Goal: Information Seeking & Learning: Learn about a topic

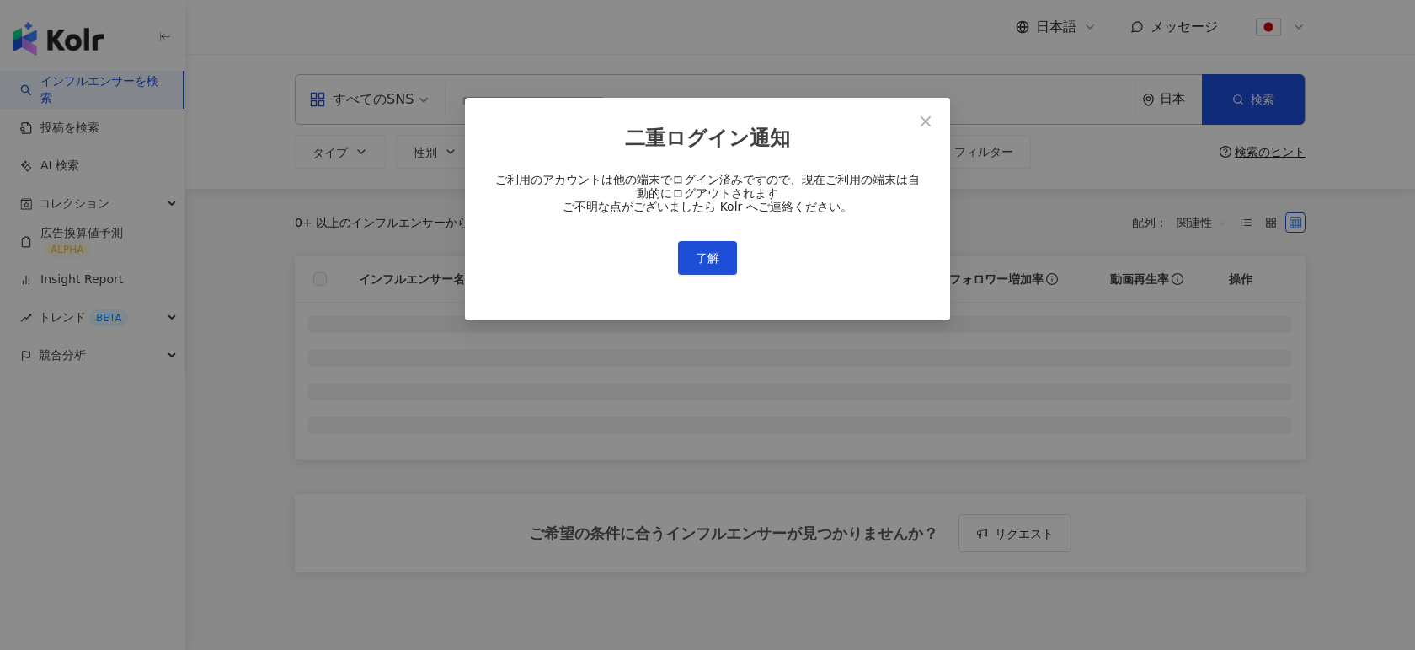
click at [685, 281] on div "二重ログイン通知 ご利用のアカウントは他の端末でログイン済みですので、現在ご利用の端末は自動的にログアウトされます ご不明な点がございましたら Kolr へご…" at bounding box center [707, 209] width 485 height 223
click at [691, 270] on button "了解" at bounding box center [707, 258] width 59 height 34
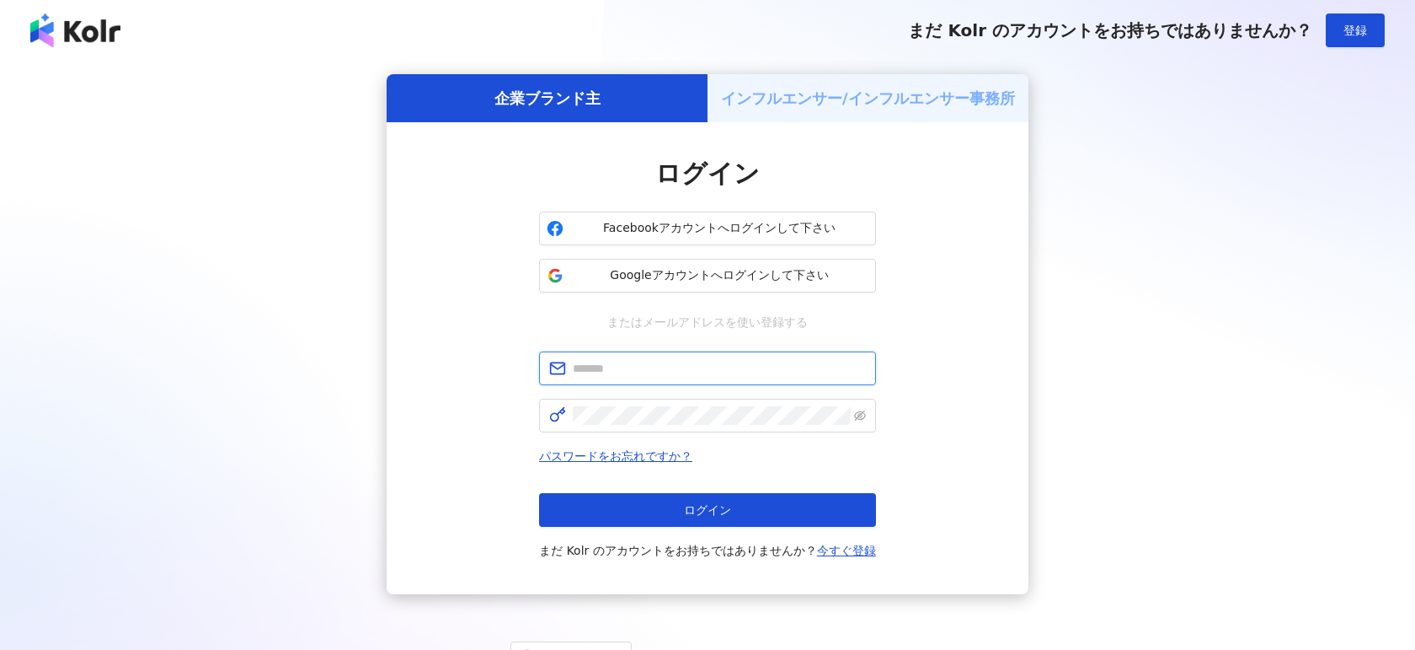
type input "**********"
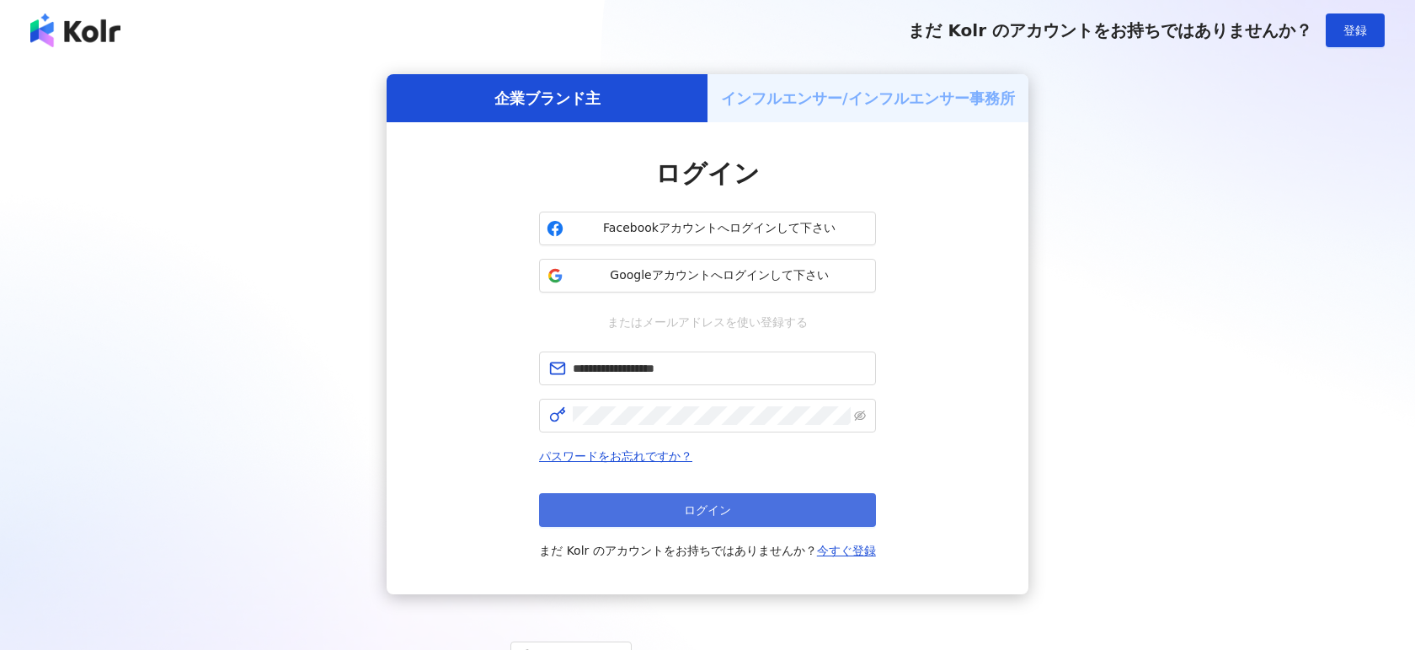
click at [584, 519] on button "ログイン" at bounding box center [707, 510] width 337 height 34
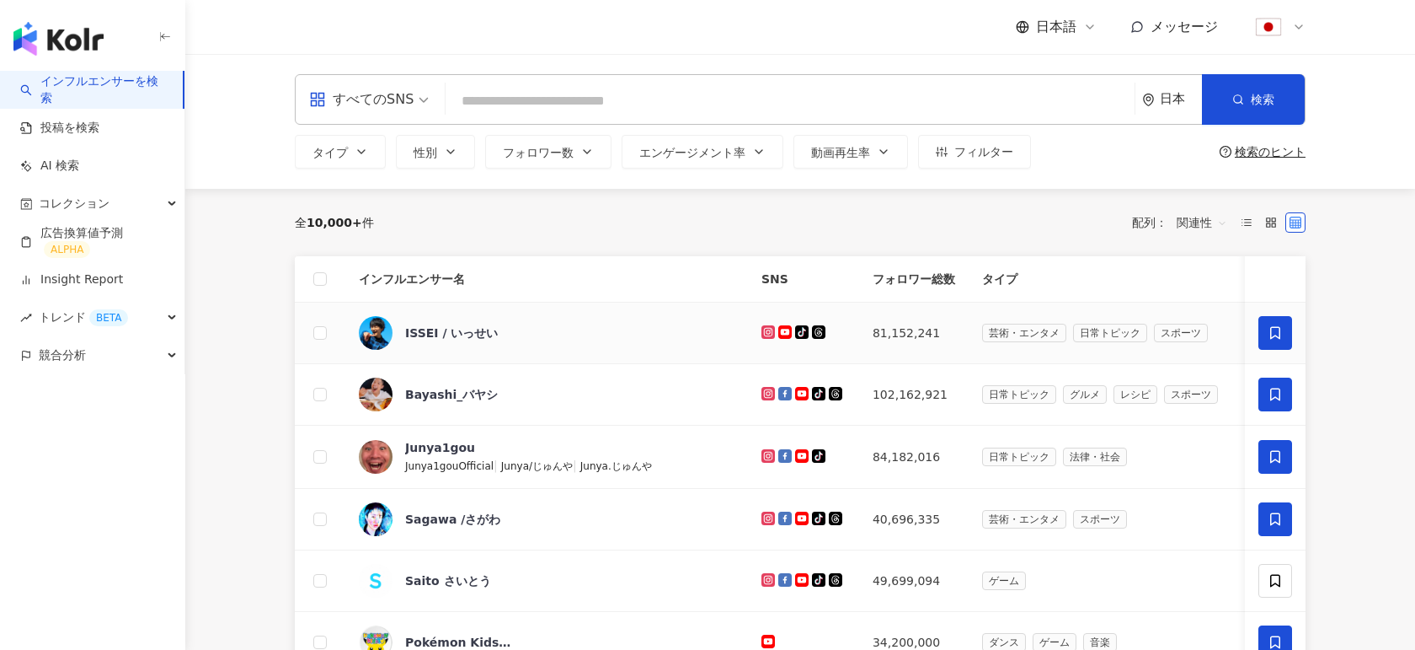
click at [438, 313] on td "ISSEI / いっせい" at bounding box center [546, 333] width 403 height 62
click at [428, 329] on div "ISSEI / いっせい" at bounding box center [451, 332] width 93 height 17
click at [78, 208] on span "コレクション" at bounding box center [74, 204] width 71 height 38
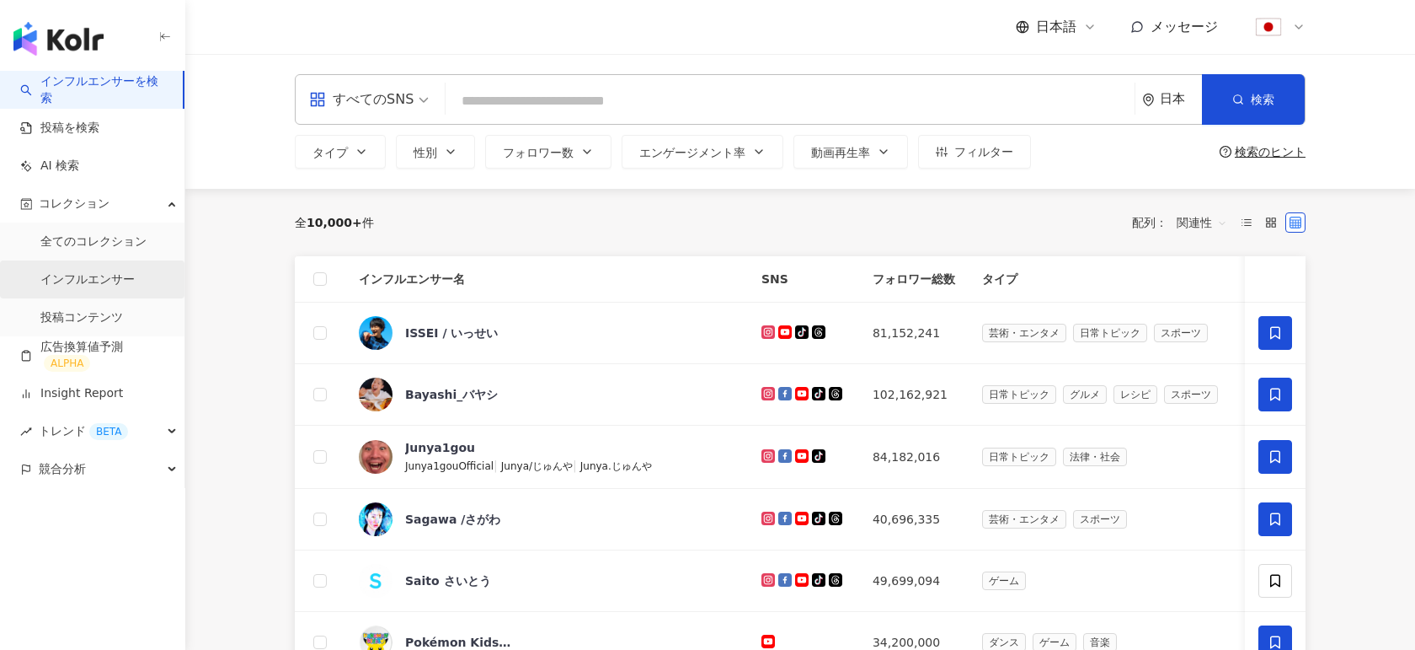
click at [98, 286] on link "インフルエンサー" at bounding box center [87, 279] width 94 height 17
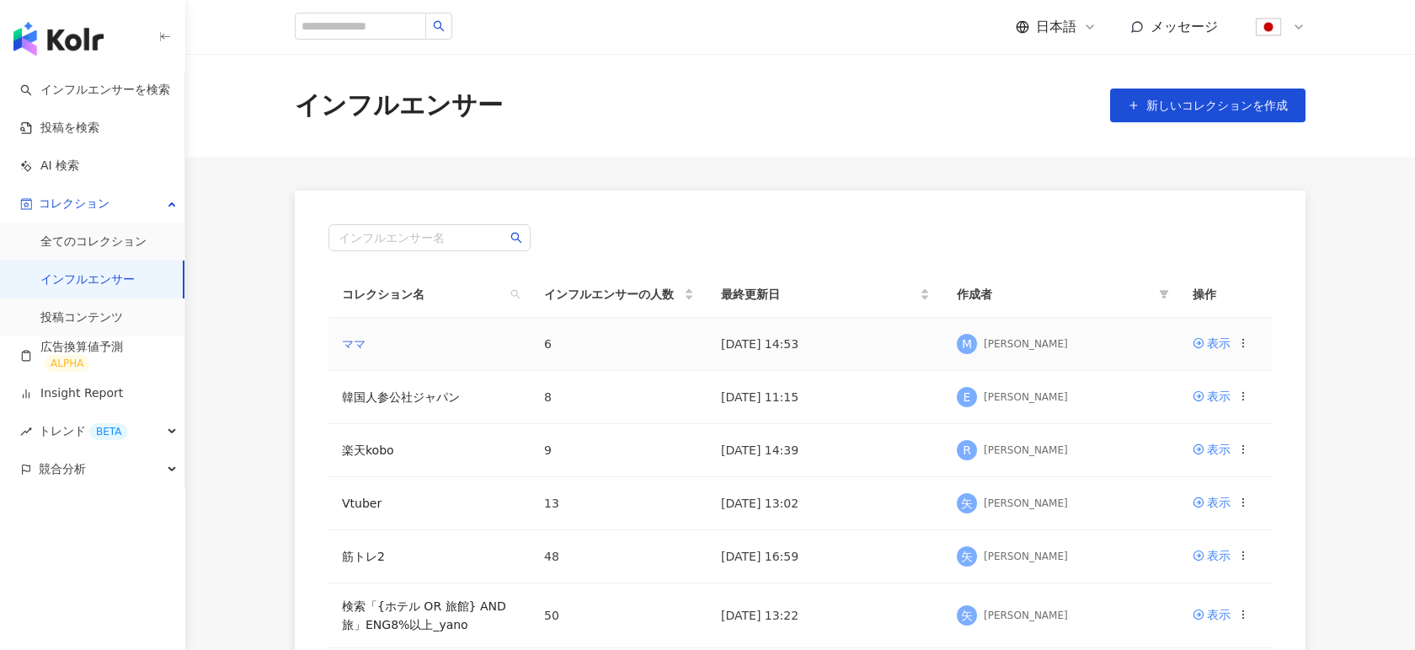
click at [354, 344] on link "ママ" at bounding box center [354, 343] width 24 height 13
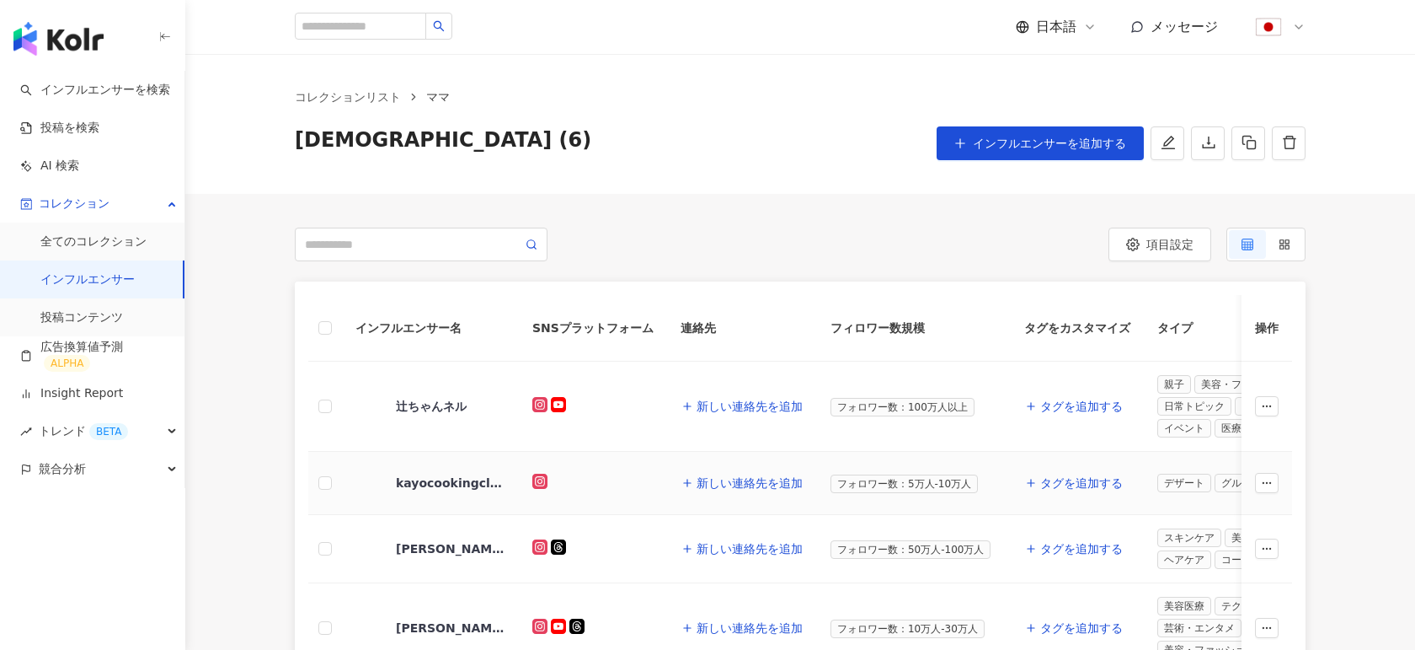
scroll to position [118, 0]
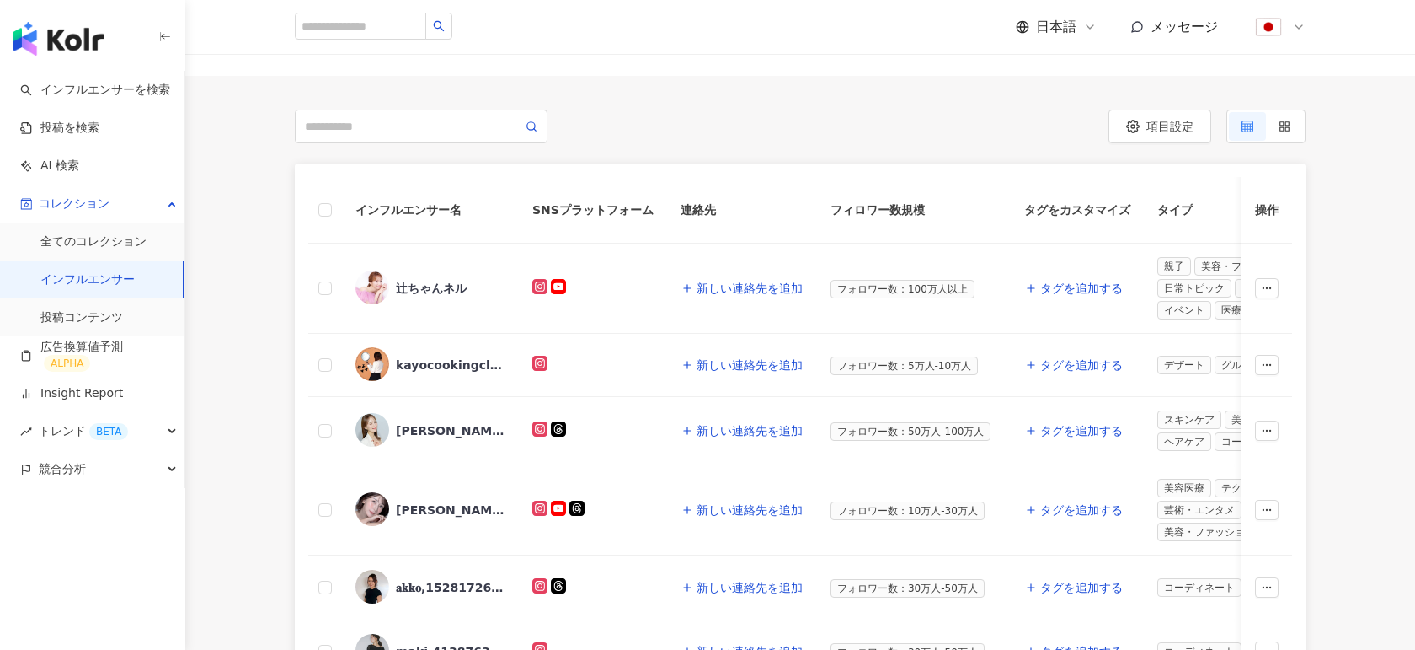
click at [1064, 26] on span "日本語" at bounding box center [1056, 27] width 40 height 19
click at [1046, 160] on div "日本語" at bounding box center [1072, 154] width 84 height 29
click at [1083, 26] on icon at bounding box center [1089, 26] width 13 height 13
click at [1048, 66] on div "繁體中文" at bounding box center [1072, 65] width 84 height 29
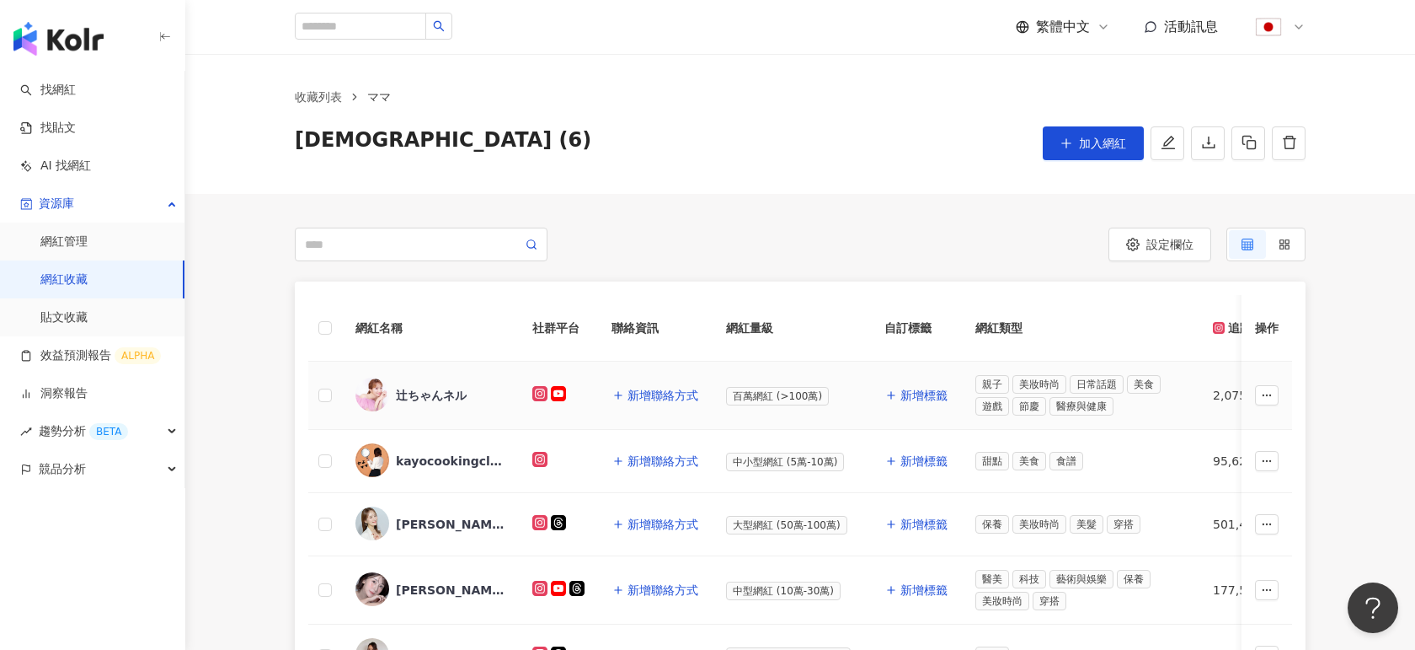
scroll to position [76, 0]
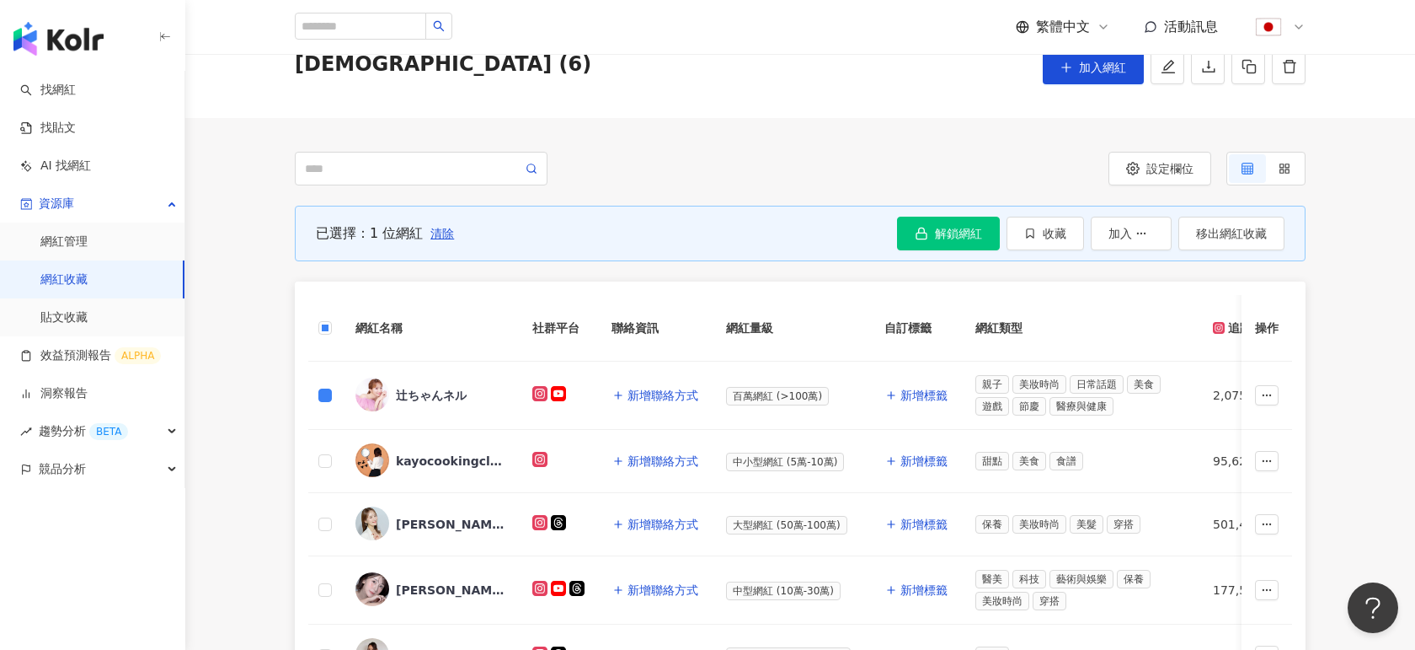
click at [325, 380] on td at bounding box center [325, 395] width 34 height 68
click at [329, 470] on td at bounding box center [325, 461] width 34 height 63
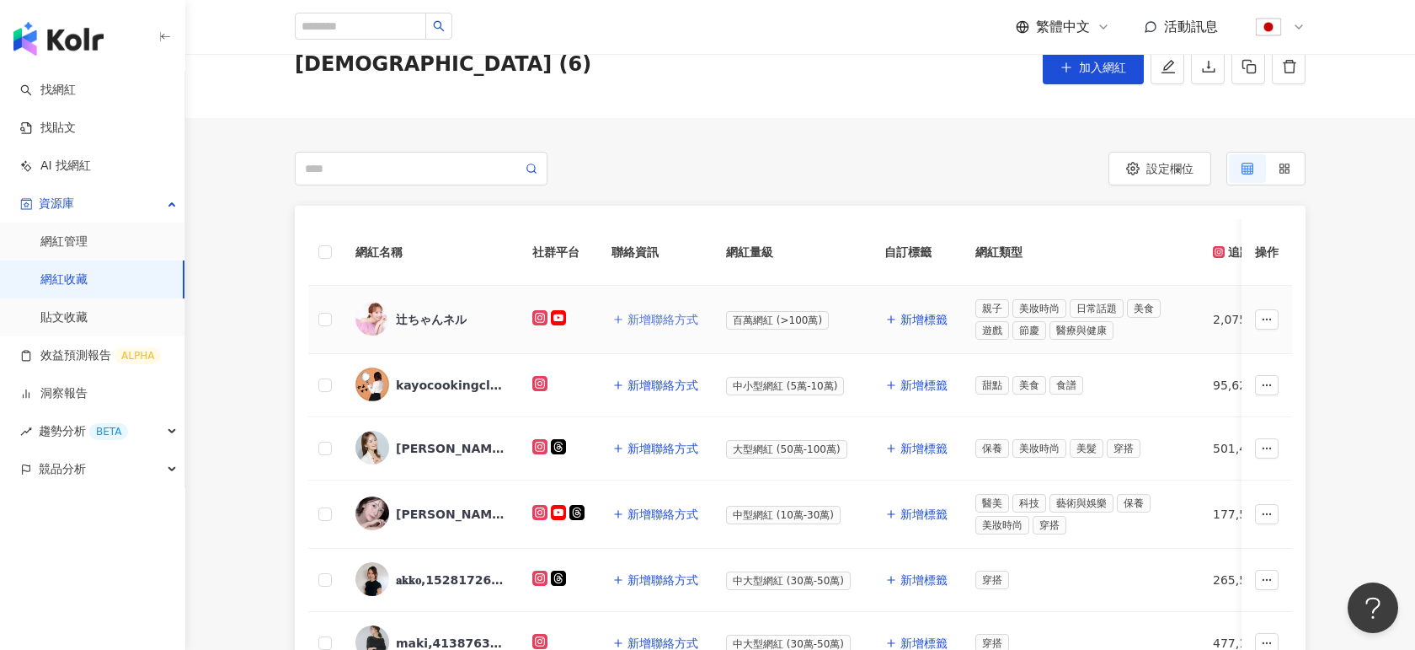
click at [633, 322] on span "新增聯絡方式" at bounding box center [663, 319] width 71 height 13
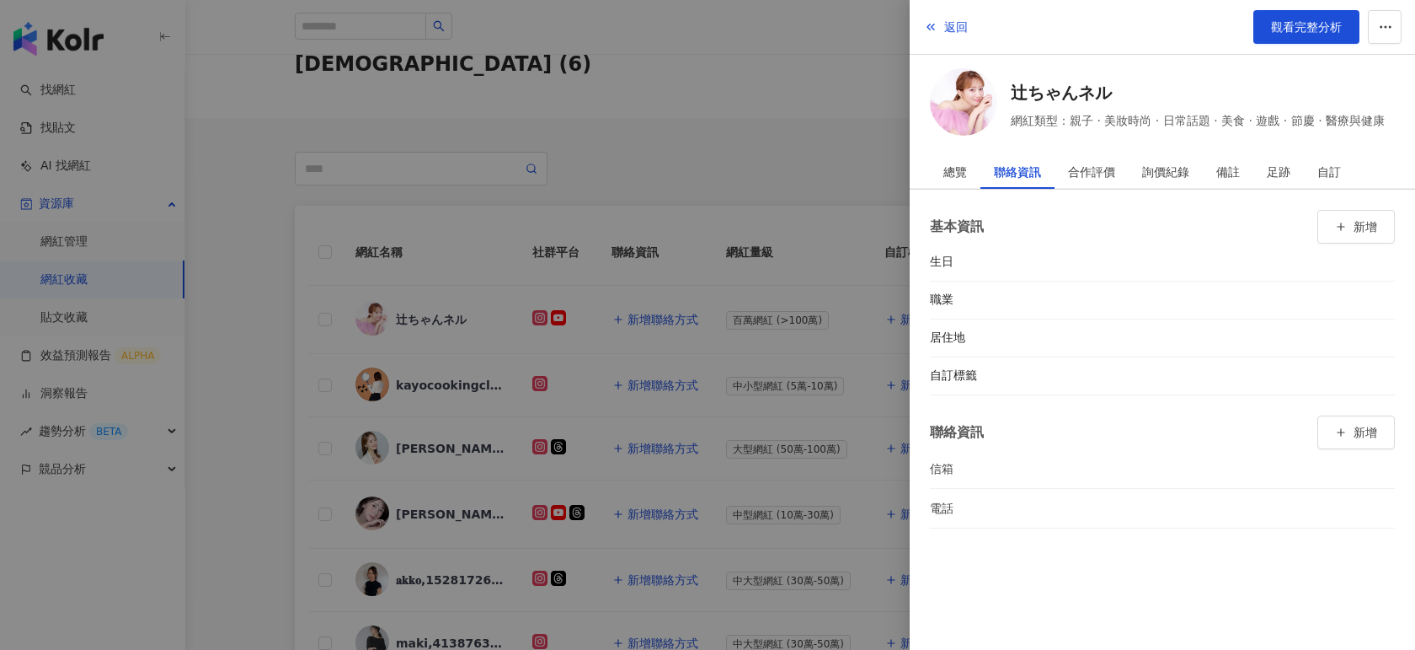
click at [651, 315] on div at bounding box center [707, 325] width 1415 height 650
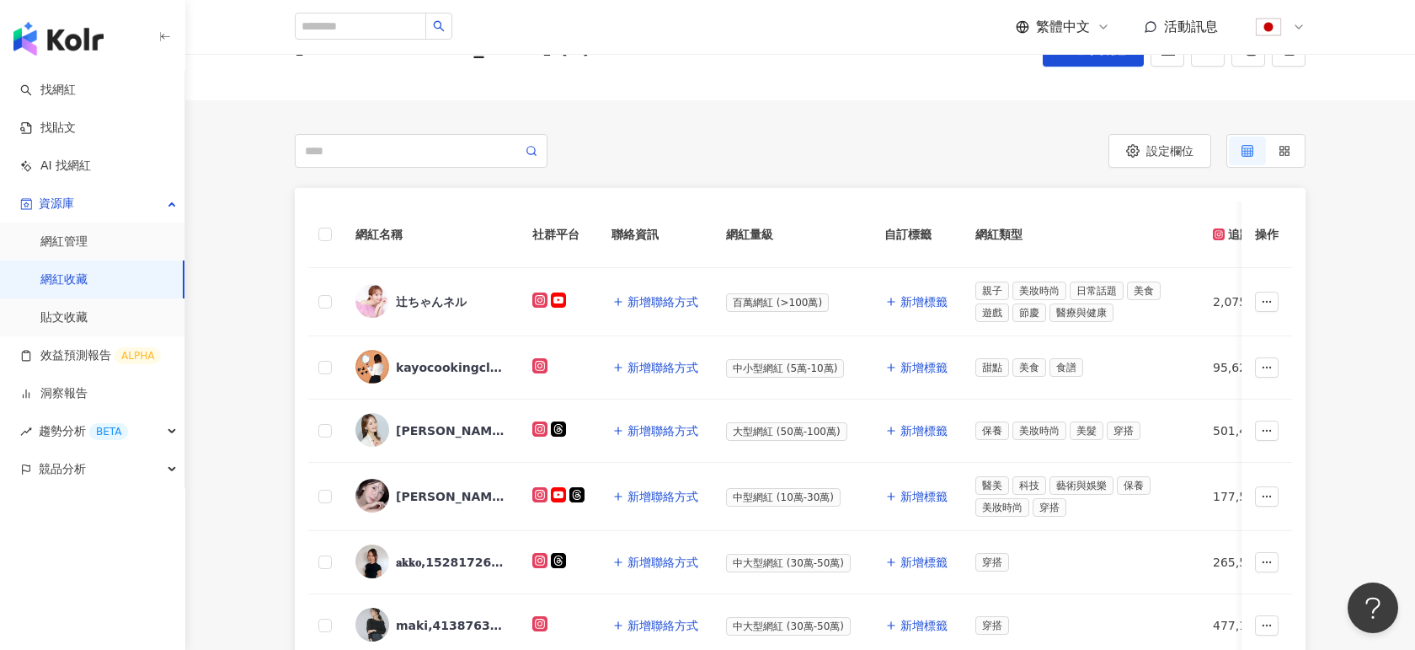
scroll to position [0, 0]
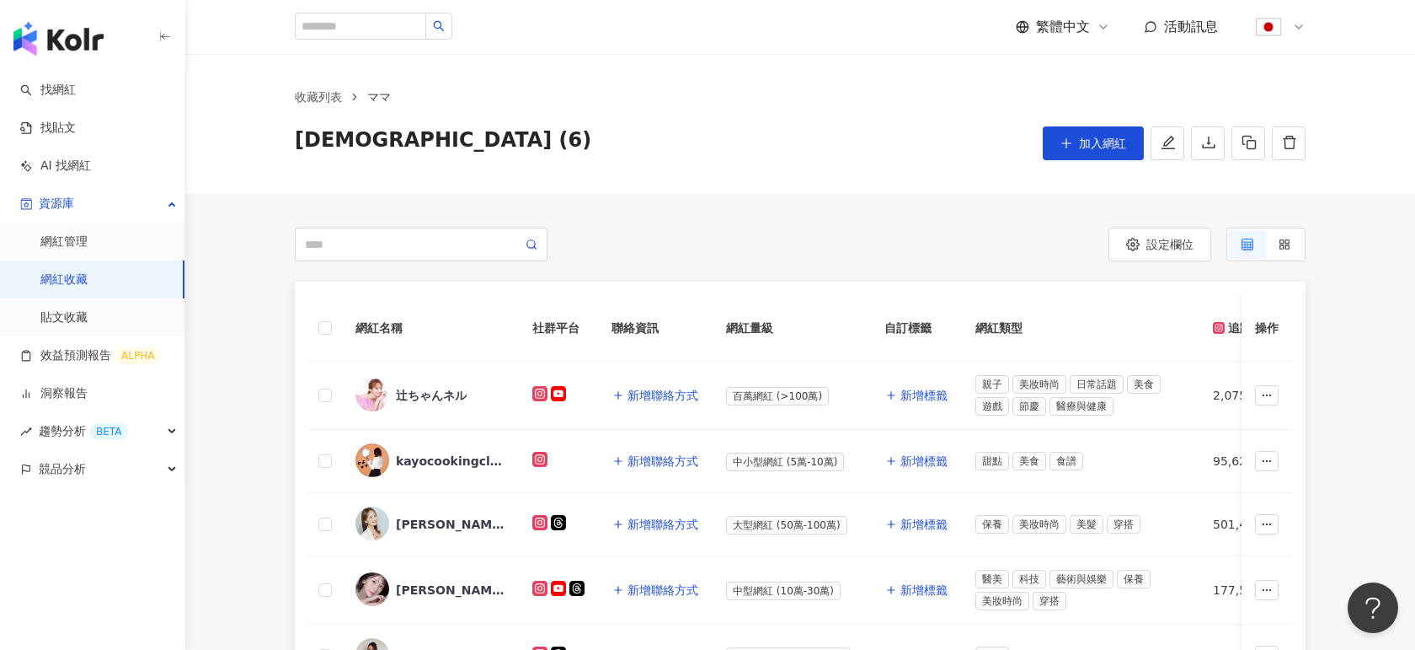
click at [58, 40] on img "button" at bounding box center [58, 39] width 90 height 34
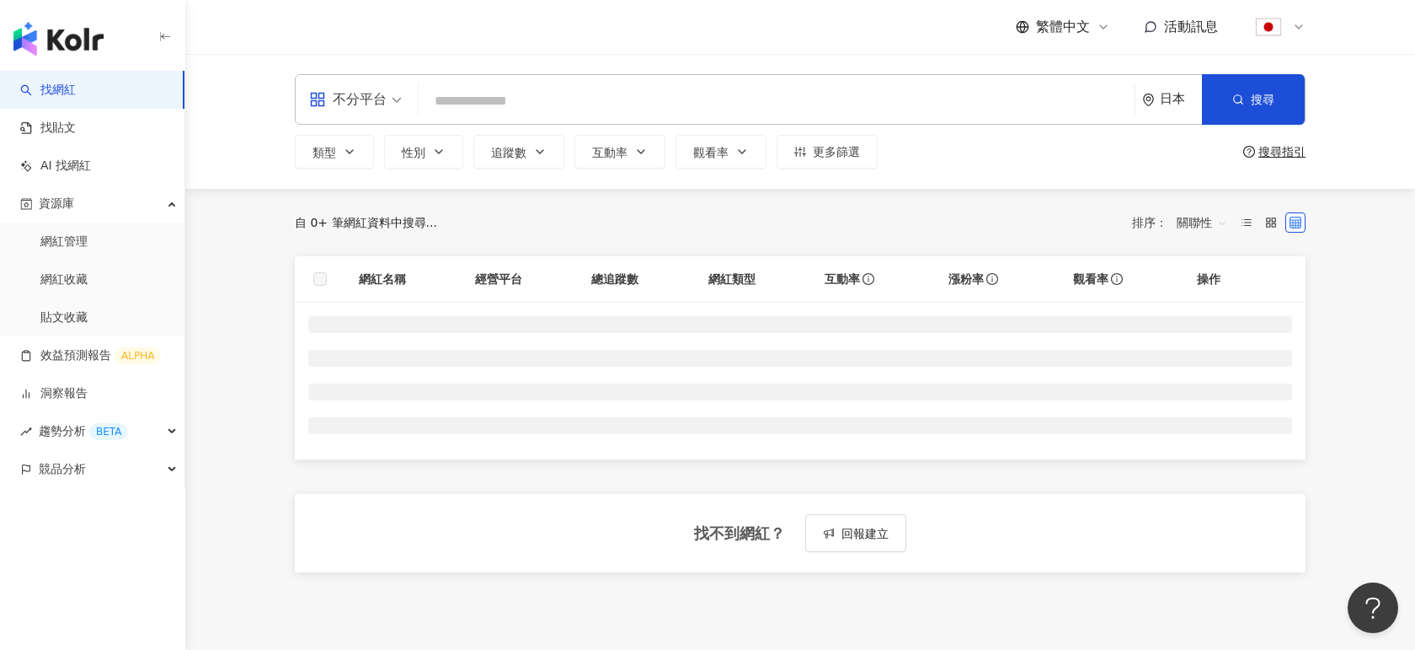
click at [539, 93] on input "search" at bounding box center [776, 101] width 703 height 32
click at [514, 97] on input "search" at bounding box center [776, 101] width 703 height 32
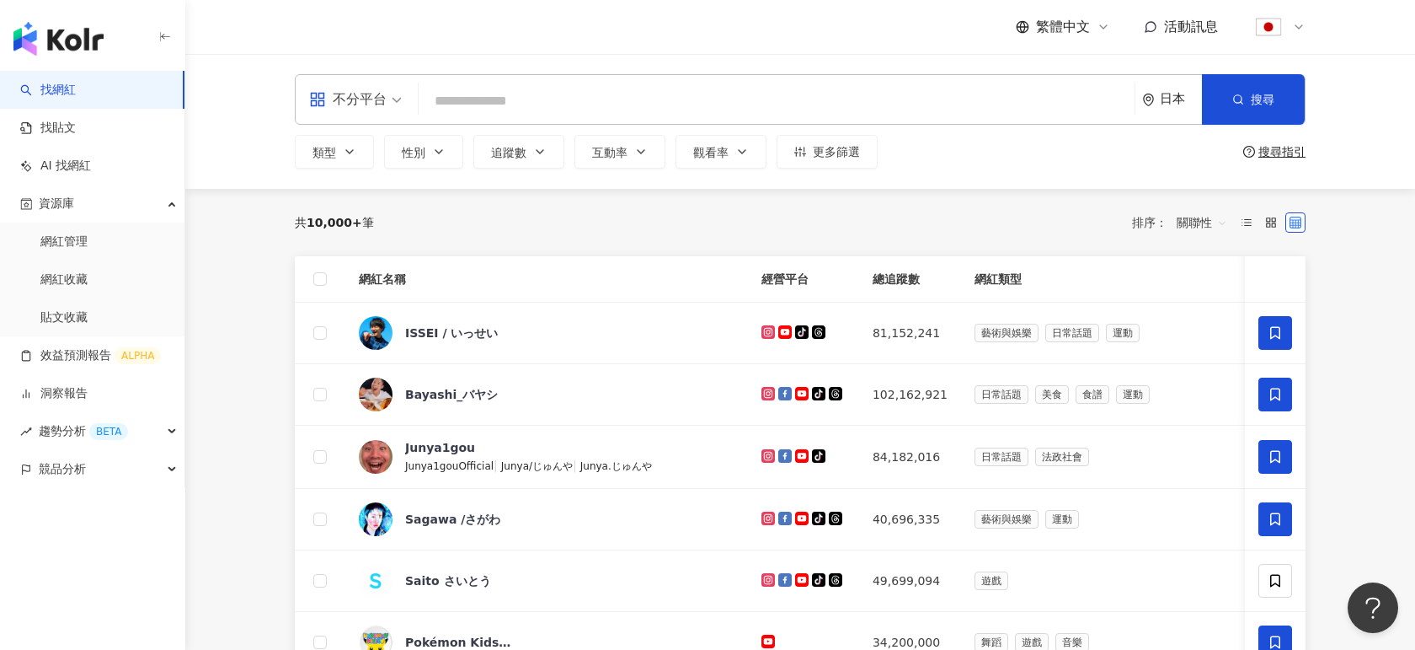
click at [467, 98] on input "search" at bounding box center [776, 101] width 703 height 32
click at [466, 98] on input "search" at bounding box center [776, 101] width 703 height 32
click at [452, 104] on input "search" at bounding box center [776, 101] width 703 height 32
type input "*"
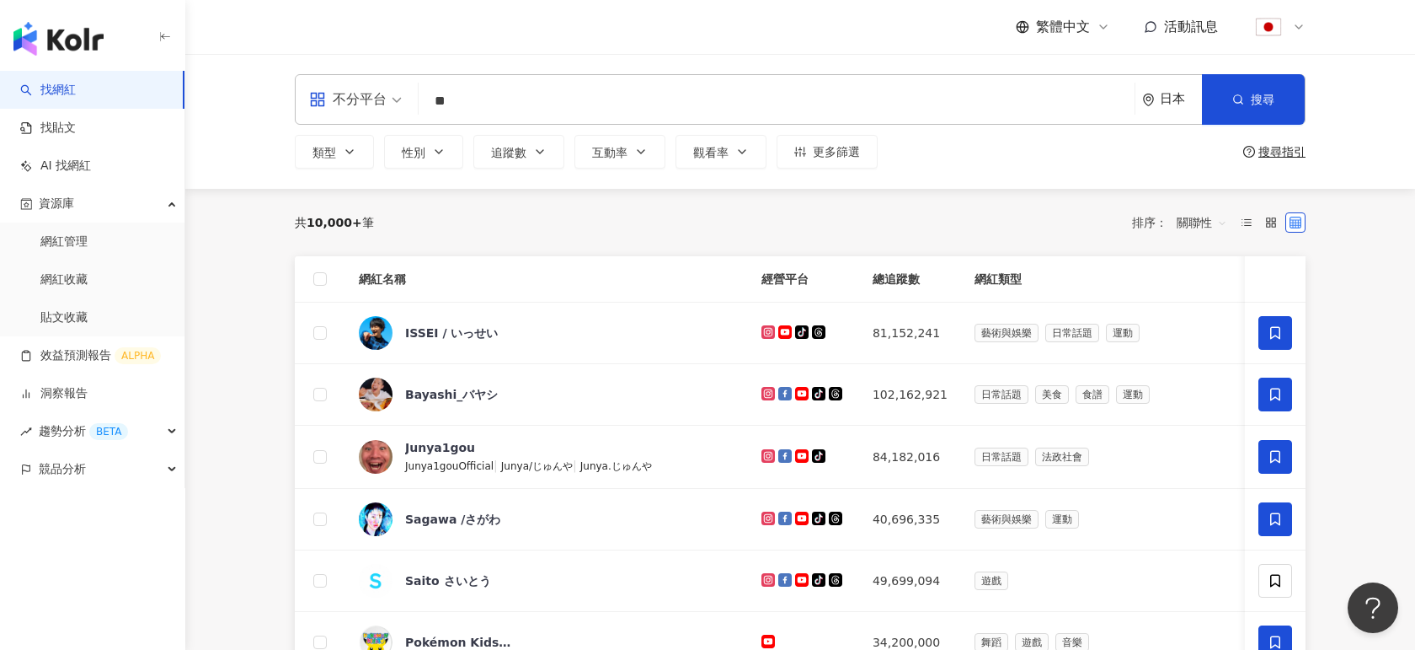
type input "*"
type input "*****"
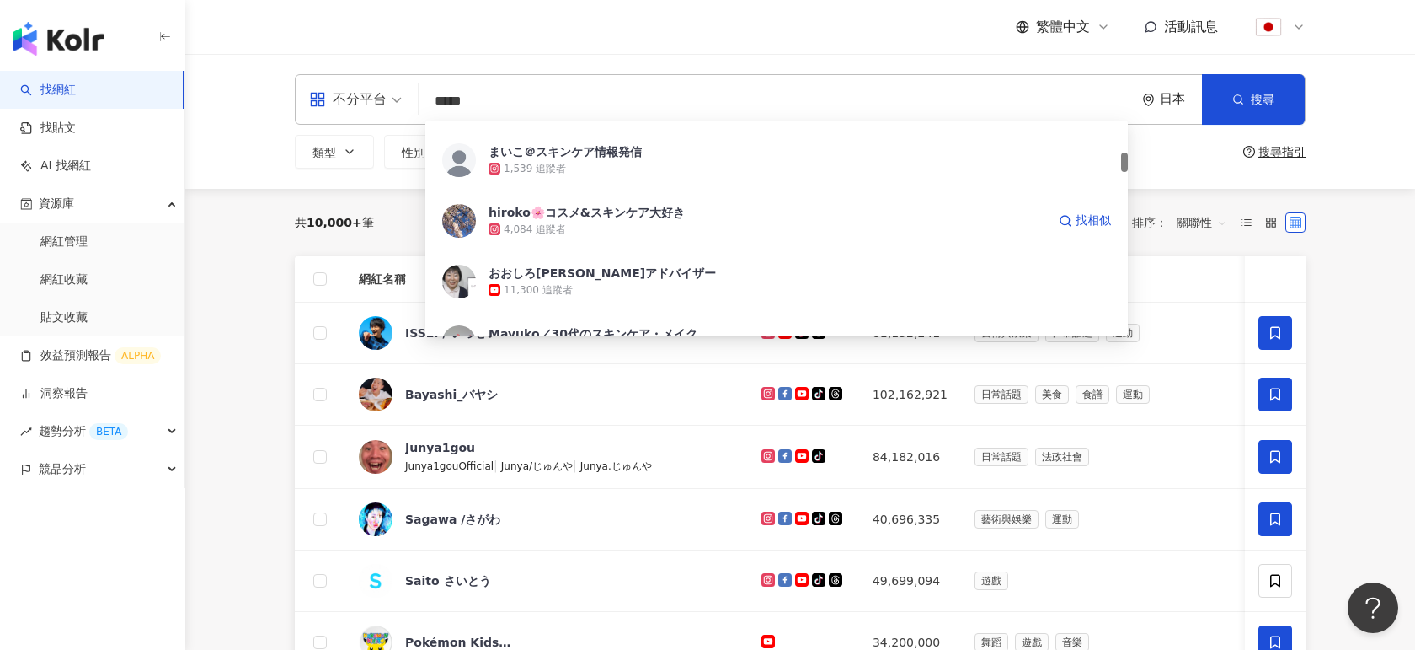
scroll to position [349, 0]
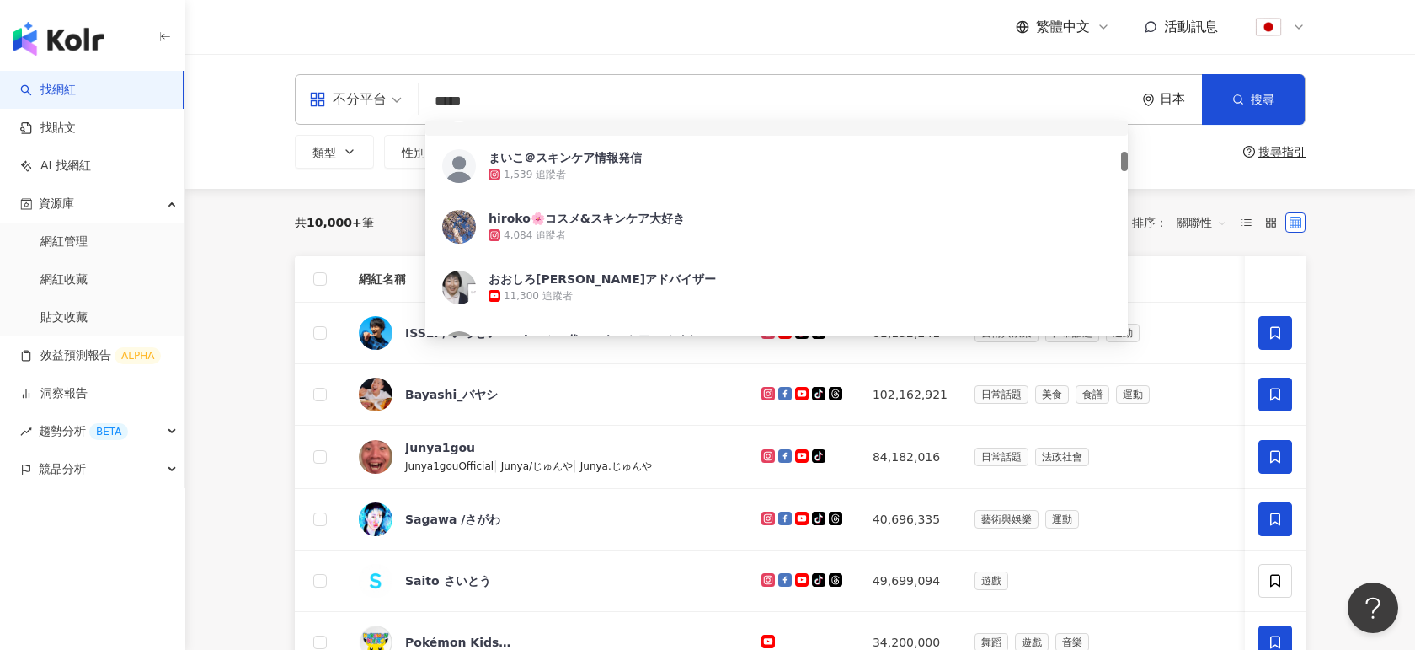
click at [556, 110] on input "*****" at bounding box center [776, 101] width 703 height 32
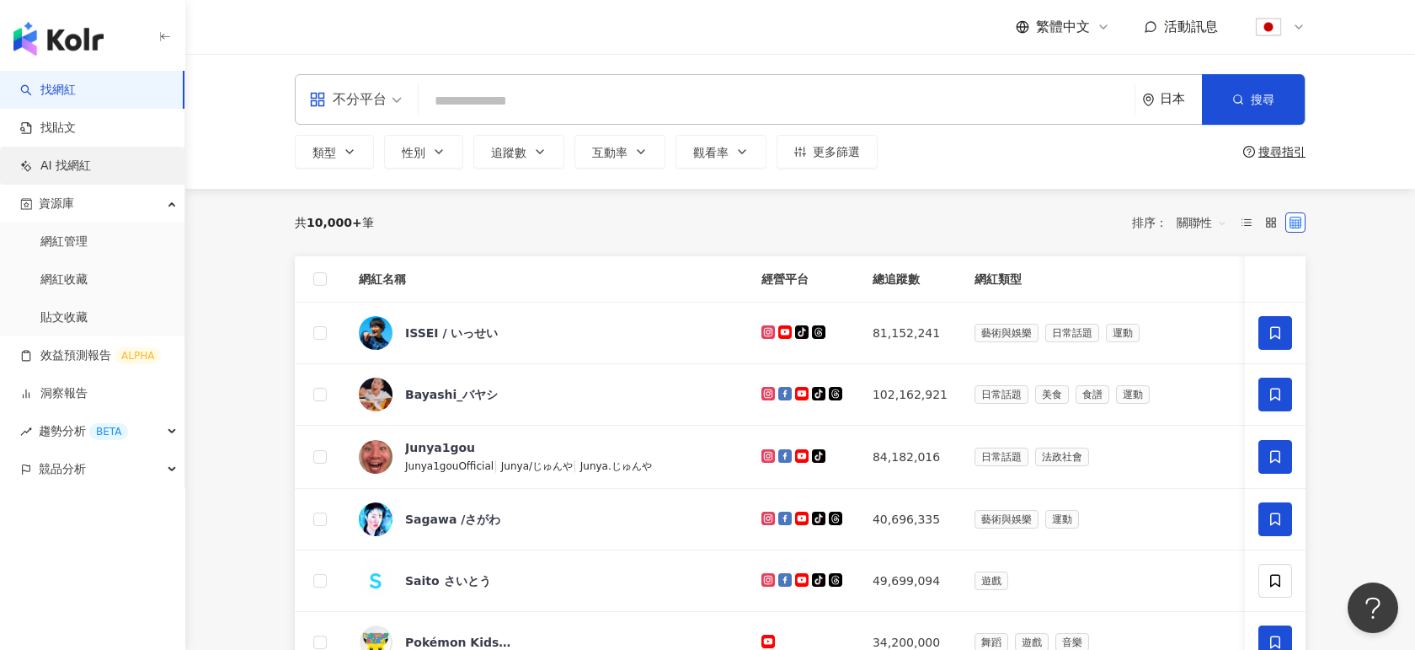
click at [77, 162] on link "AI 找網紅" at bounding box center [55, 166] width 71 height 17
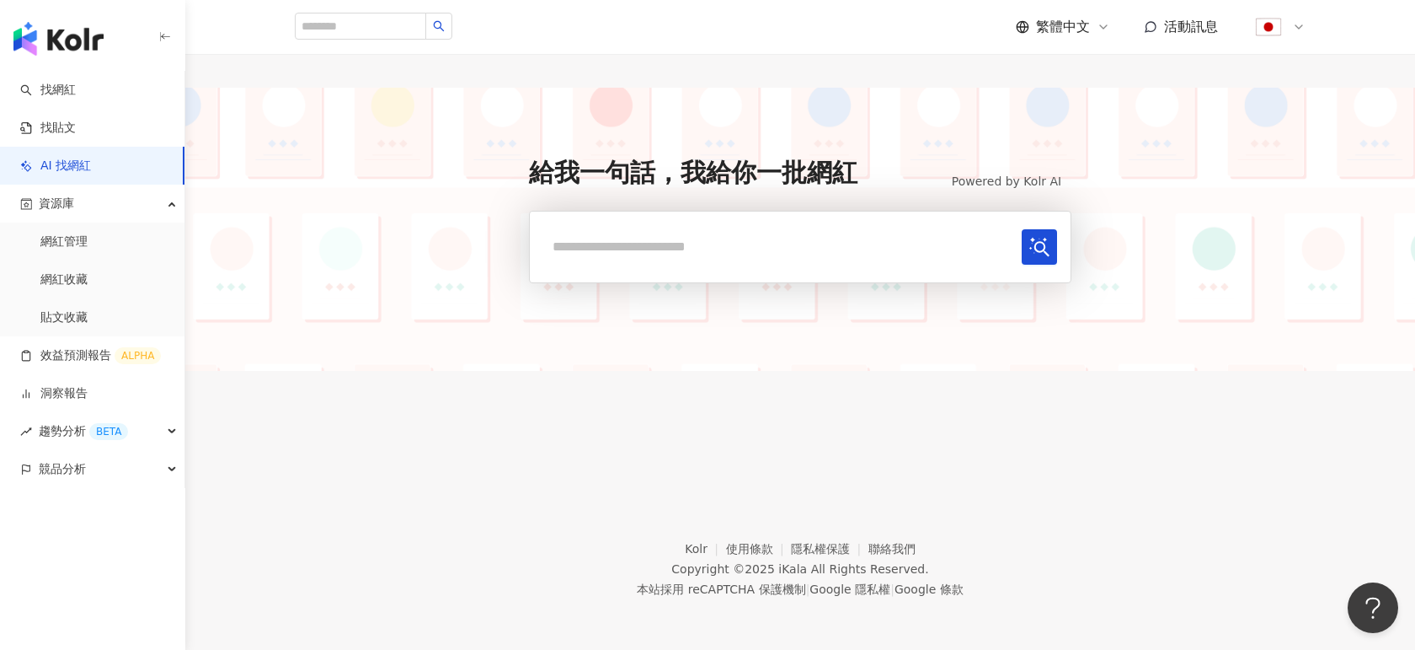
click at [686, 239] on input "text" at bounding box center [779, 246] width 472 height 35
click at [1304, 26] on icon at bounding box center [1298, 26] width 13 height 13
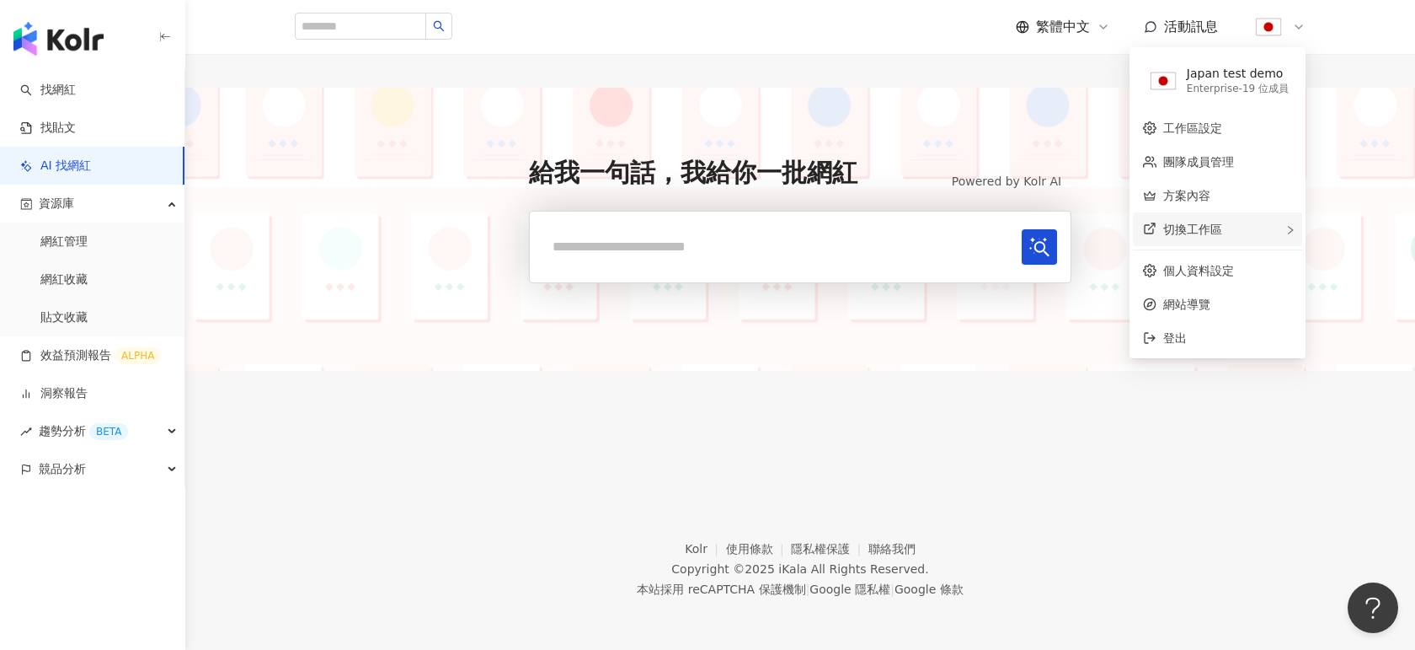
click at [1196, 224] on span "切換工作區" at bounding box center [1193, 228] width 59 height 13
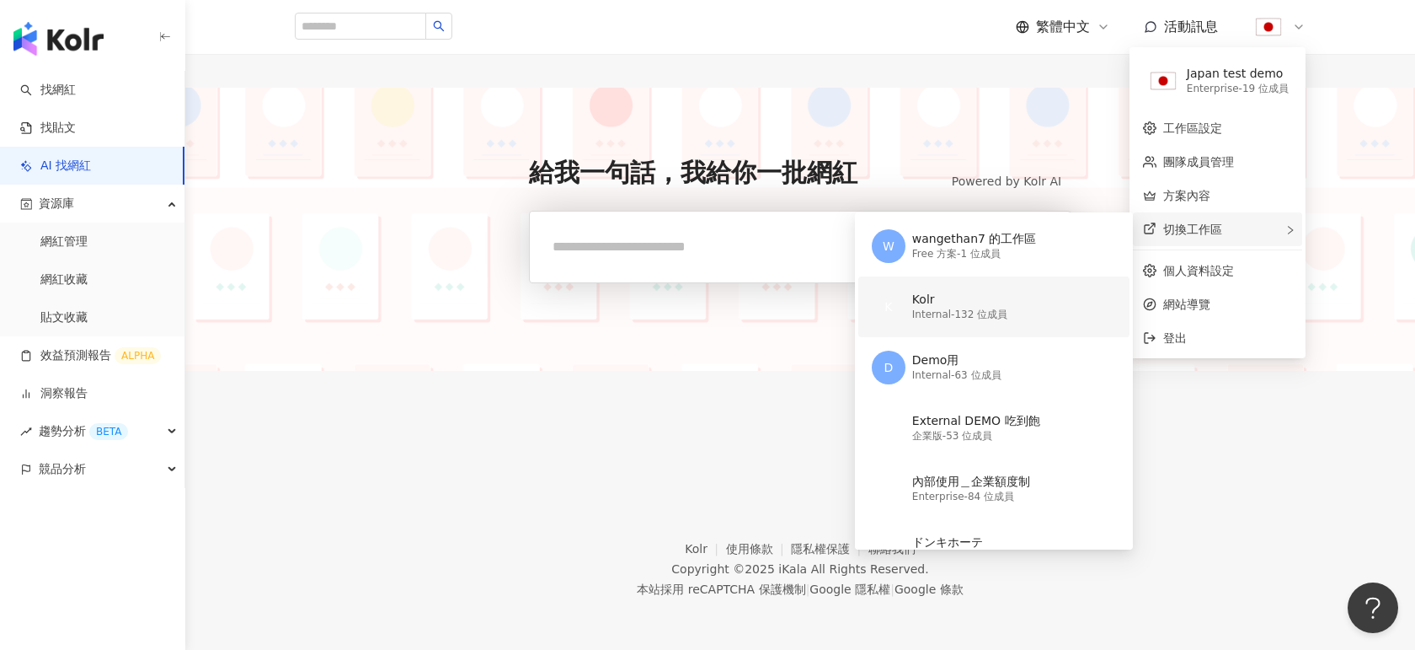
click at [951, 315] on div "Internal - 132 位成員" at bounding box center [959, 315] width 95 height 14
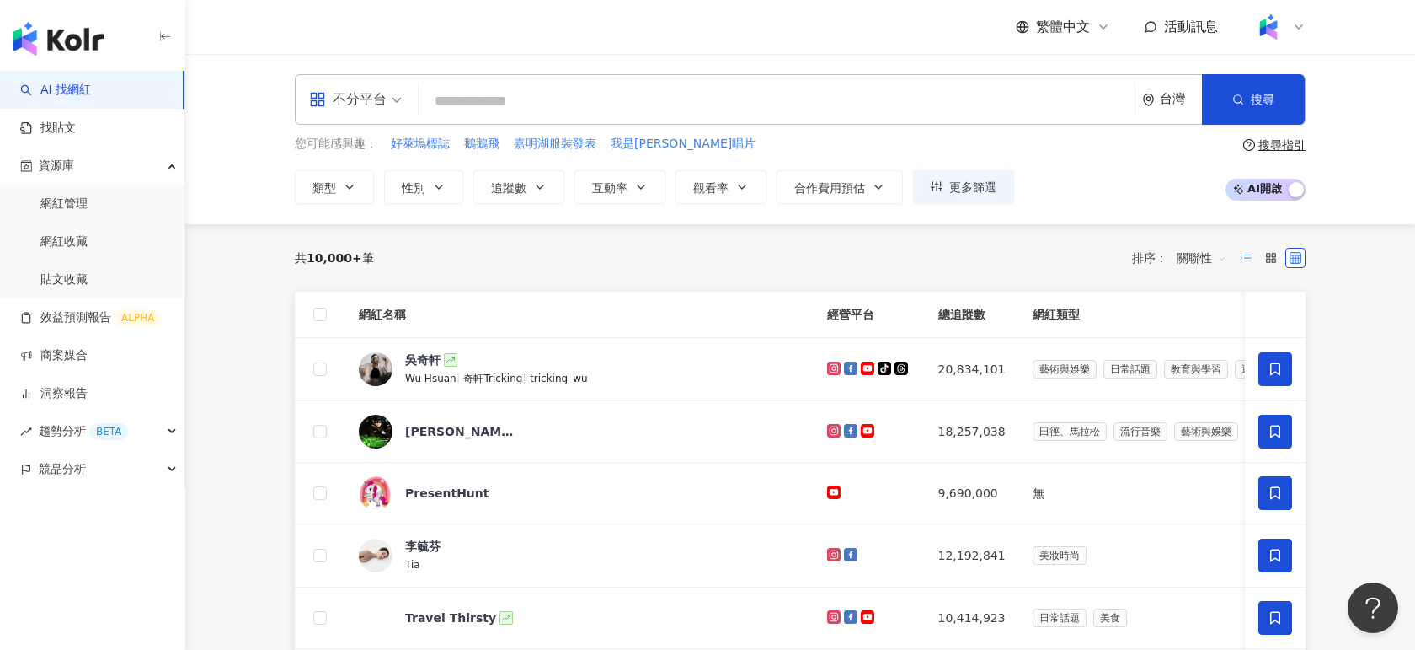
click at [1249, 261] on icon at bounding box center [1247, 258] width 12 height 12
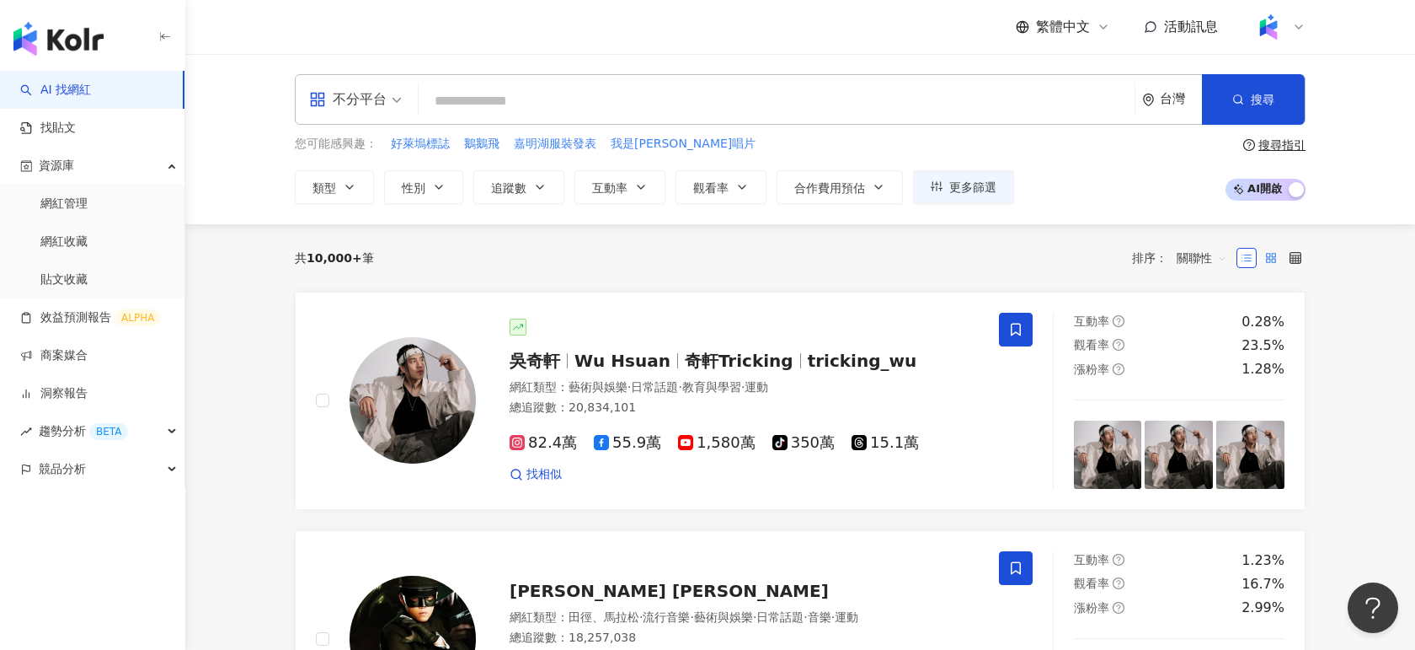
click at [1271, 259] on icon at bounding box center [1271, 258] width 12 height 12
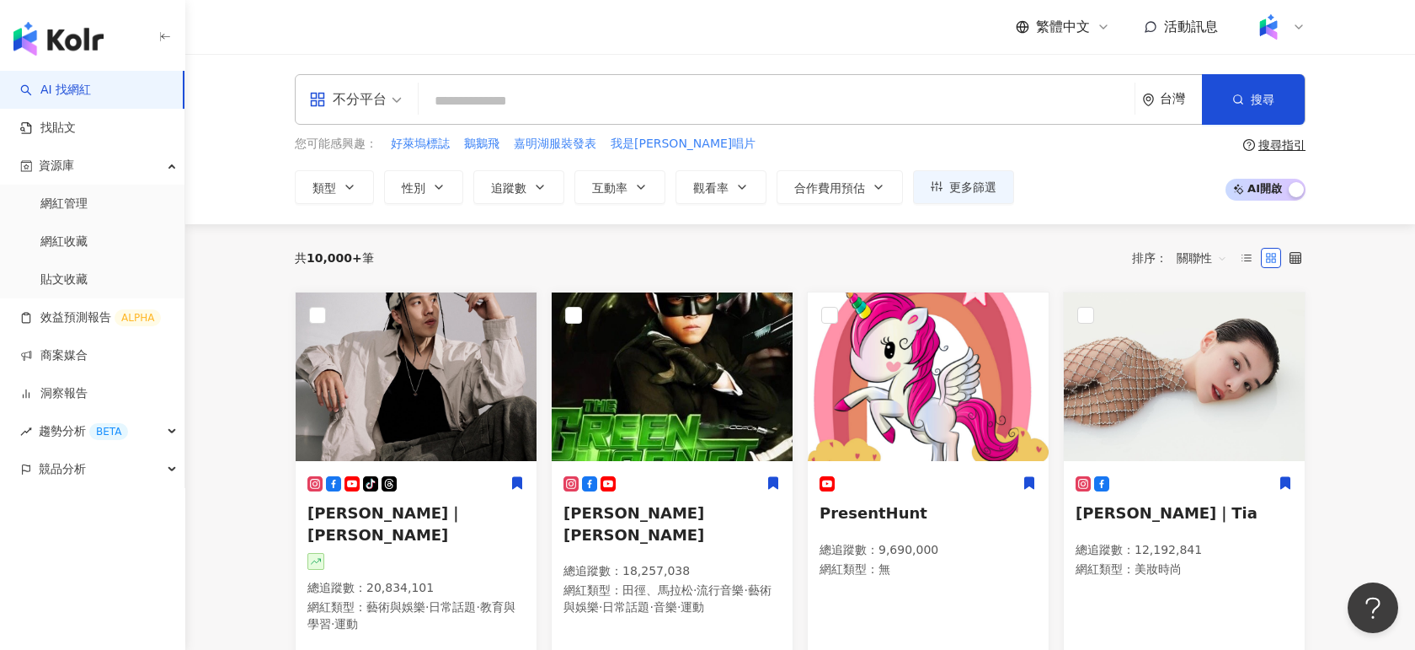
click at [1263, 187] on span "AI 開啟 AI 關閉" at bounding box center [1266, 190] width 80 height 22
click at [1266, 187] on span "AI 開啟 AI 關閉" at bounding box center [1266, 190] width 80 height 22
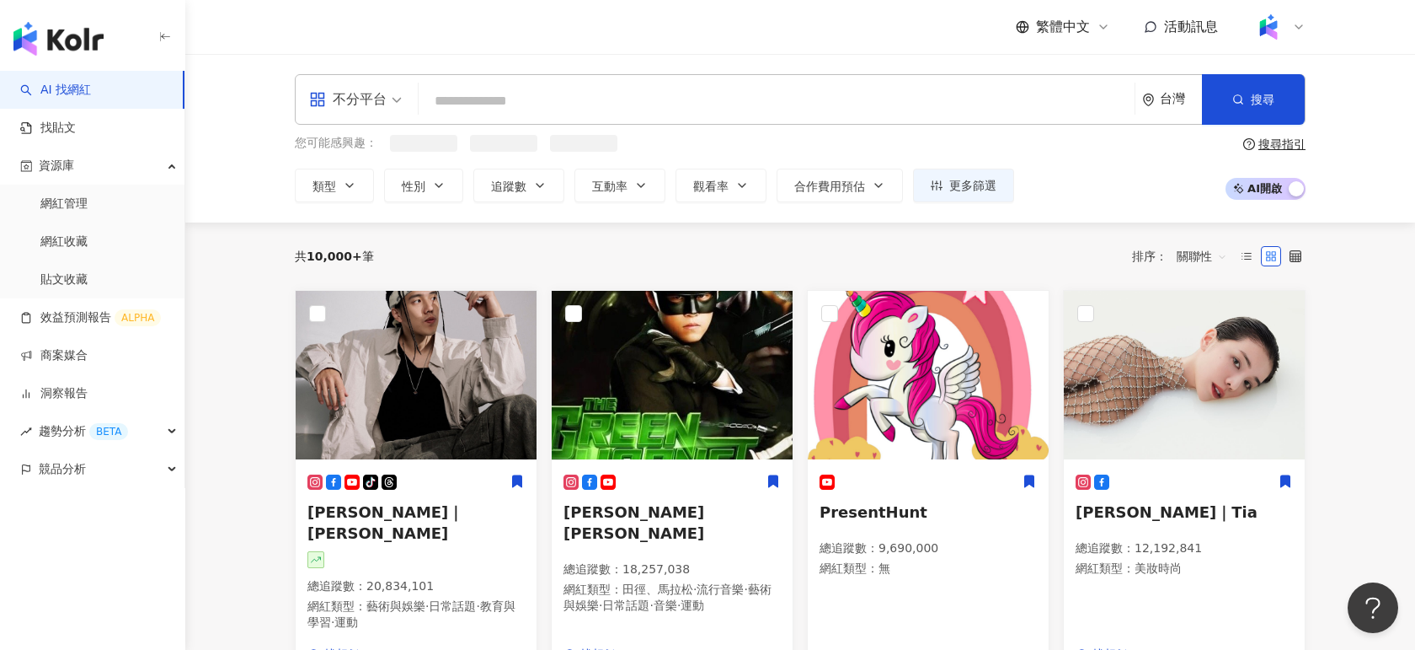
click at [516, 102] on input "search" at bounding box center [776, 101] width 703 height 32
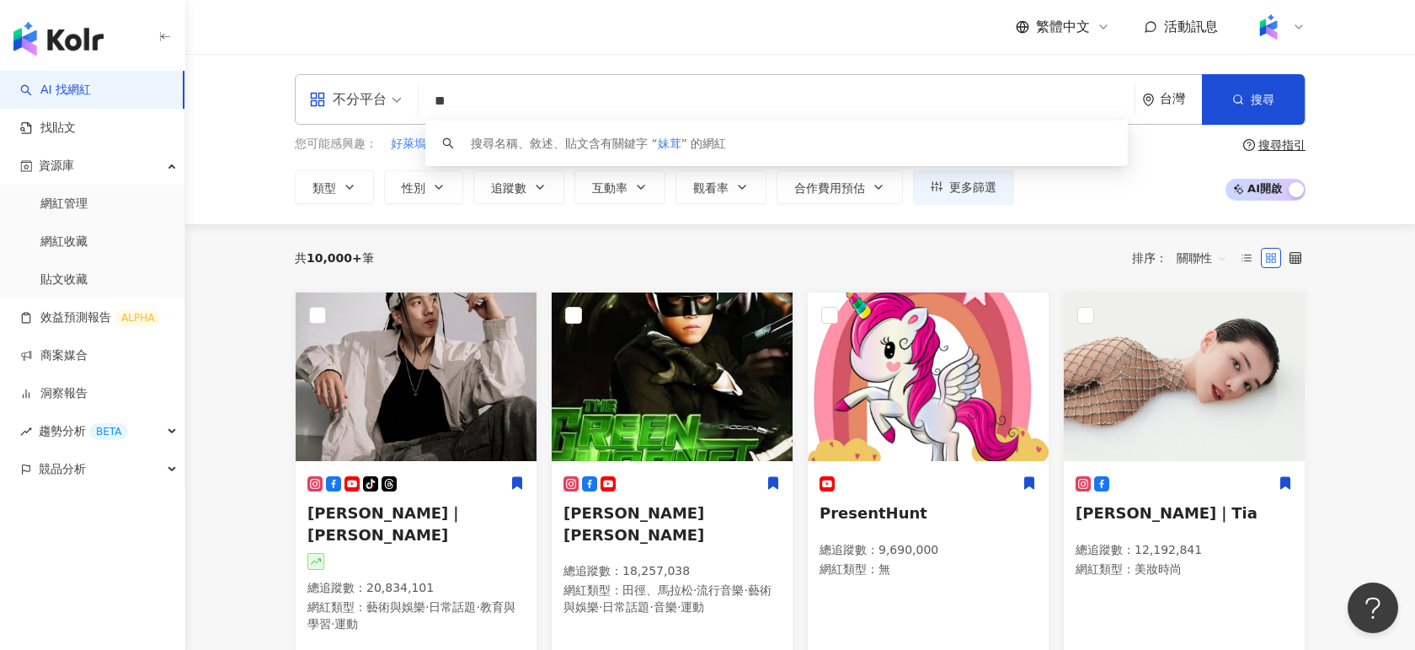
type input "*"
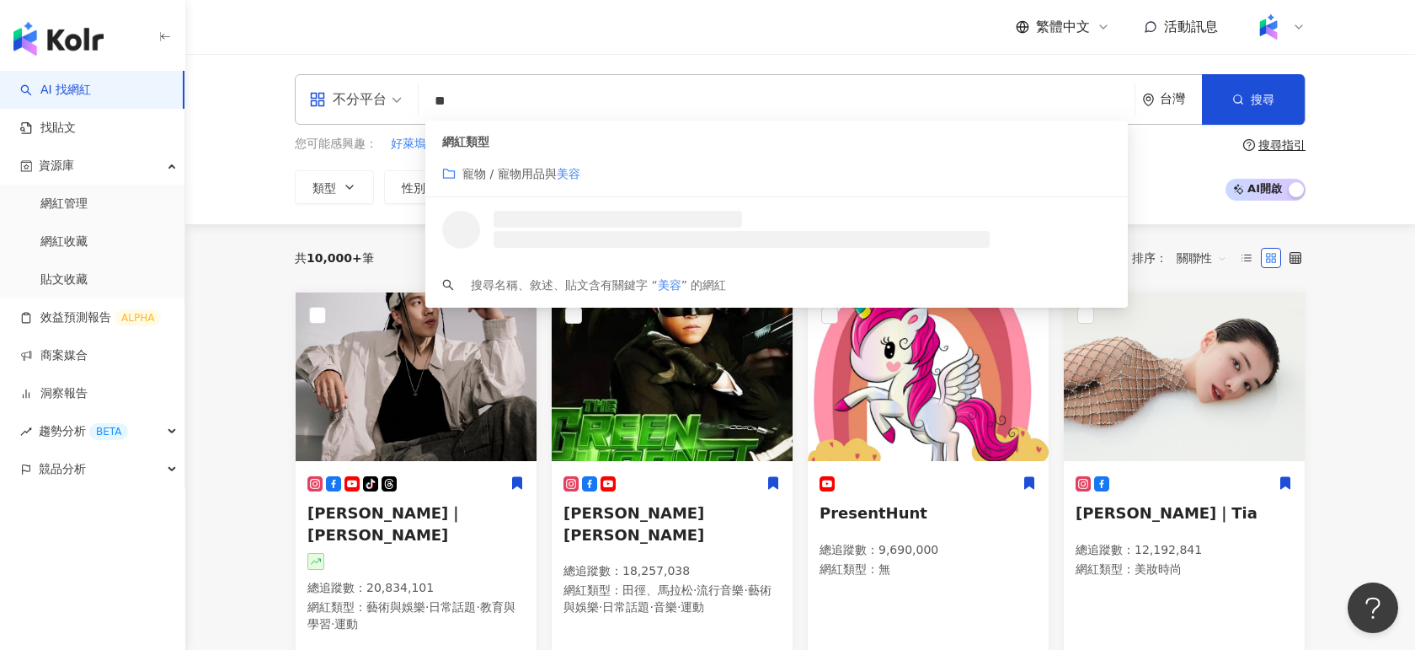
type input "**"
click at [574, 37] on div "繁體中文 活動訊息" at bounding box center [800, 27] width 1011 height 54
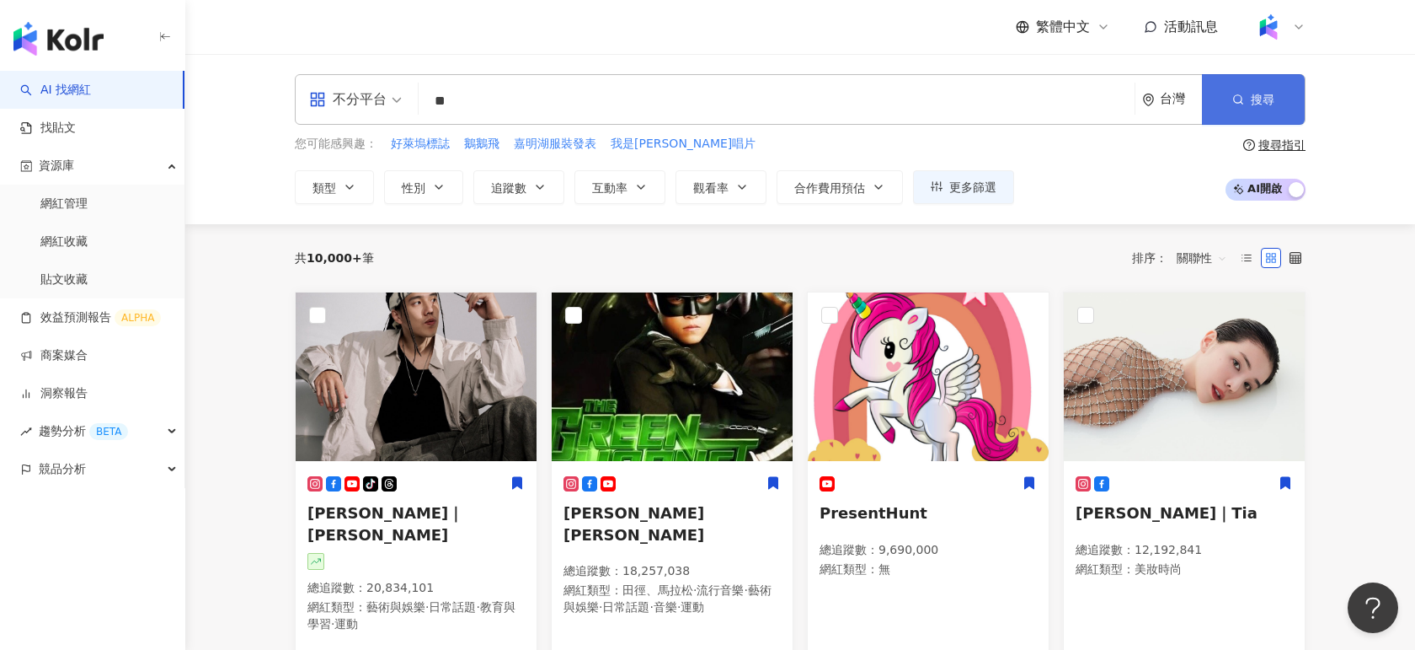
click at [1253, 96] on span "搜尋" at bounding box center [1263, 99] width 24 height 13
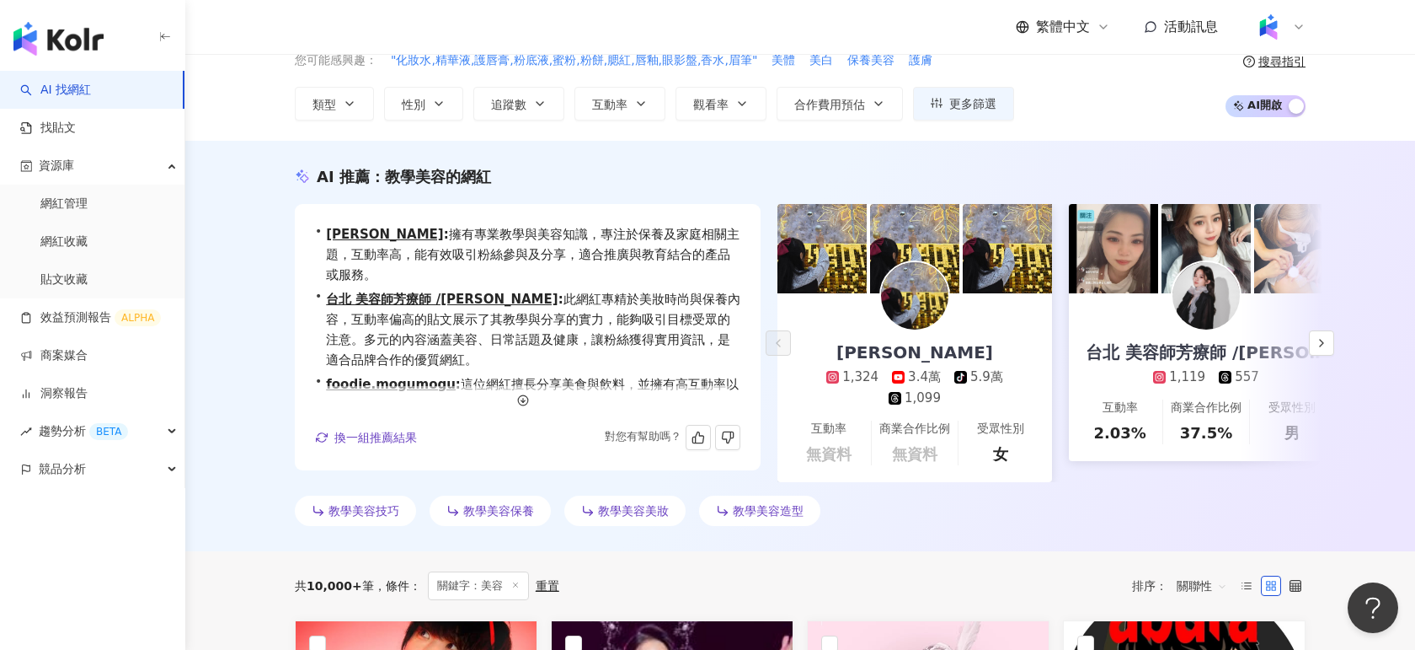
scroll to position [41, 0]
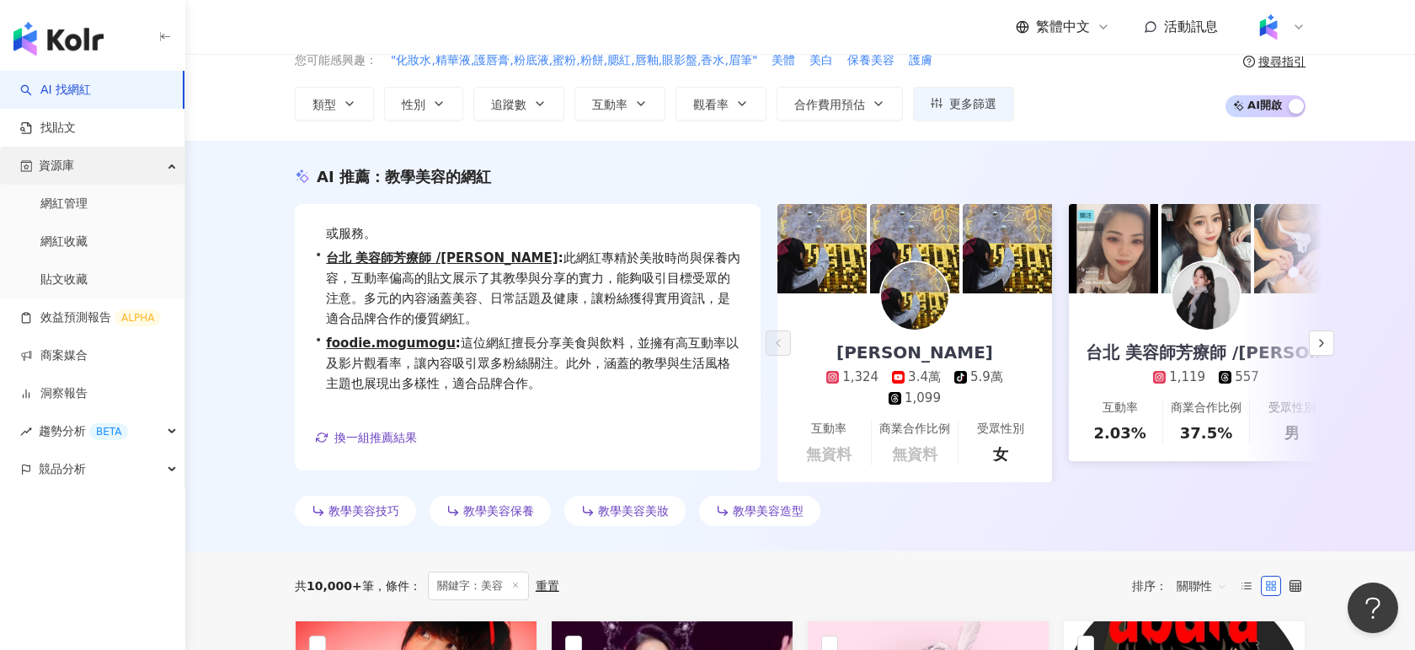
click at [169, 174] on div "資源庫" at bounding box center [92, 166] width 185 height 38
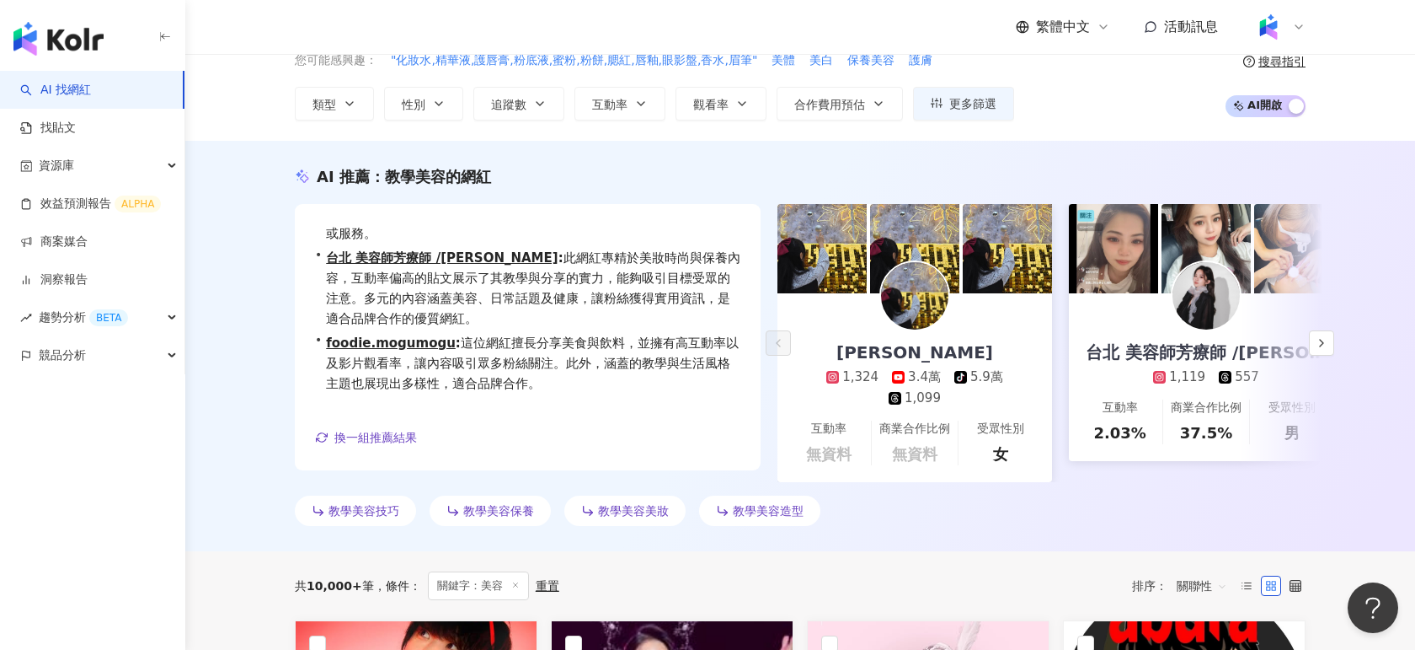
click at [72, 90] on link "AI 找網紅" at bounding box center [55, 90] width 71 height 17
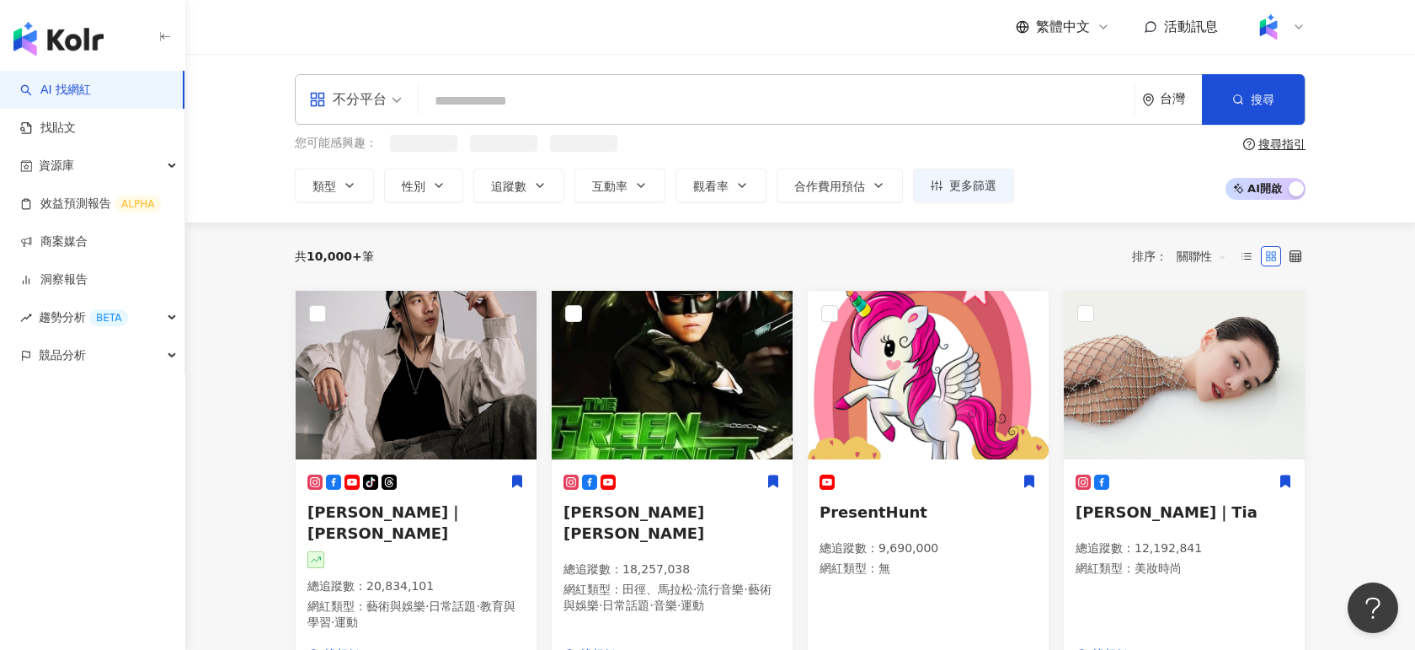
click at [72, 90] on link "AI 找網紅" at bounding box center [55, 90] width 71 height 17
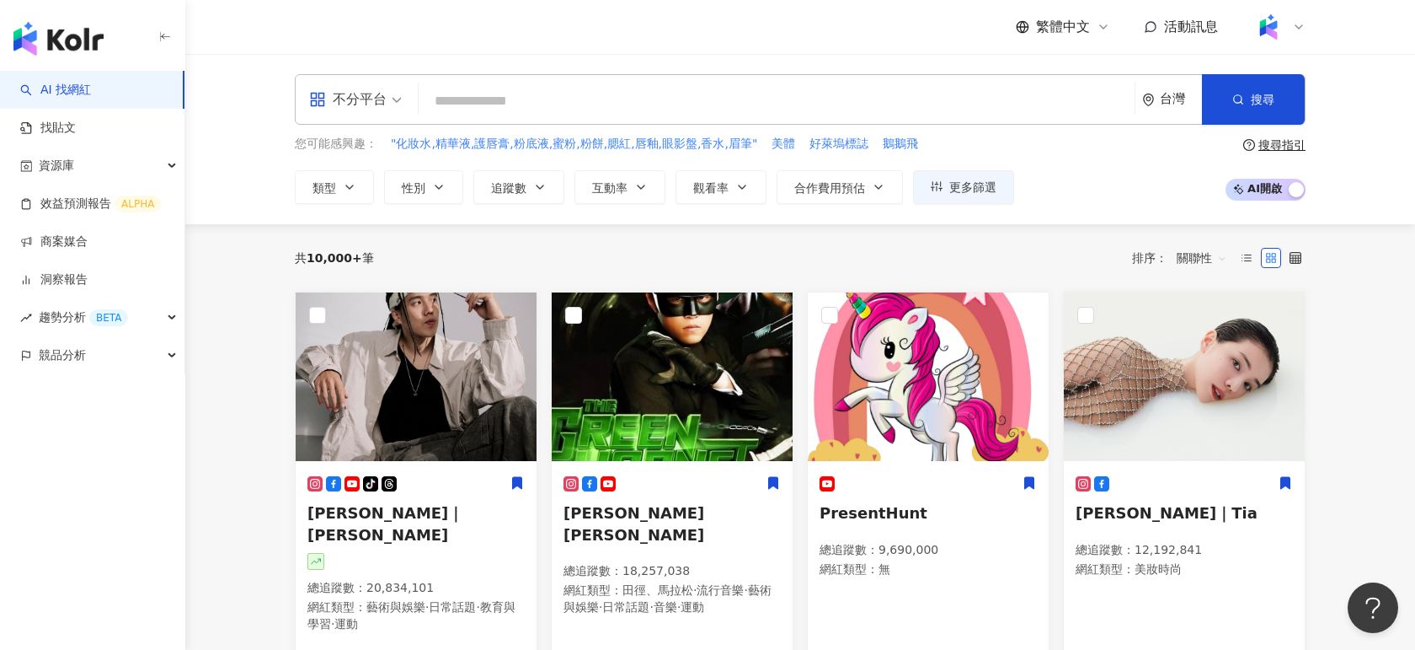
click at [1173, 102] on div "台灣" at bounding box center [1181, 99] width 42 height 14
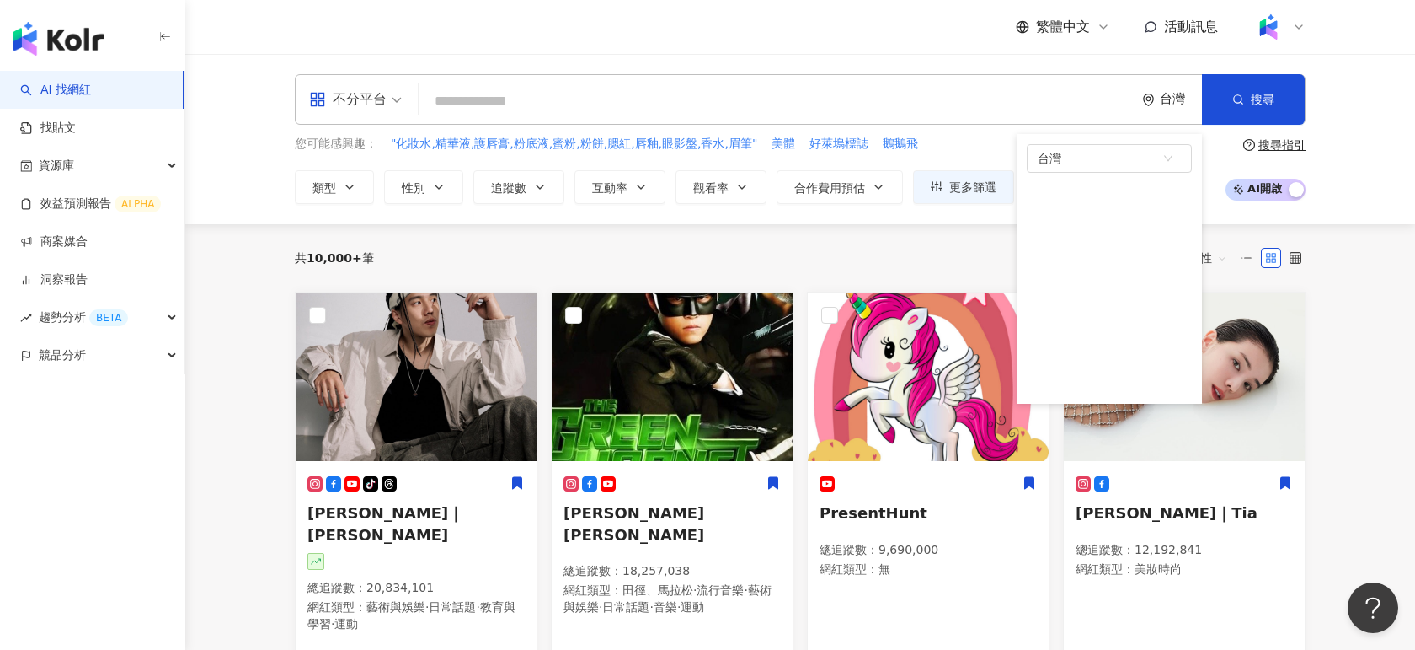
click at [506, 101] on input "search" at bounding box center [776, 101] width 703 height 32
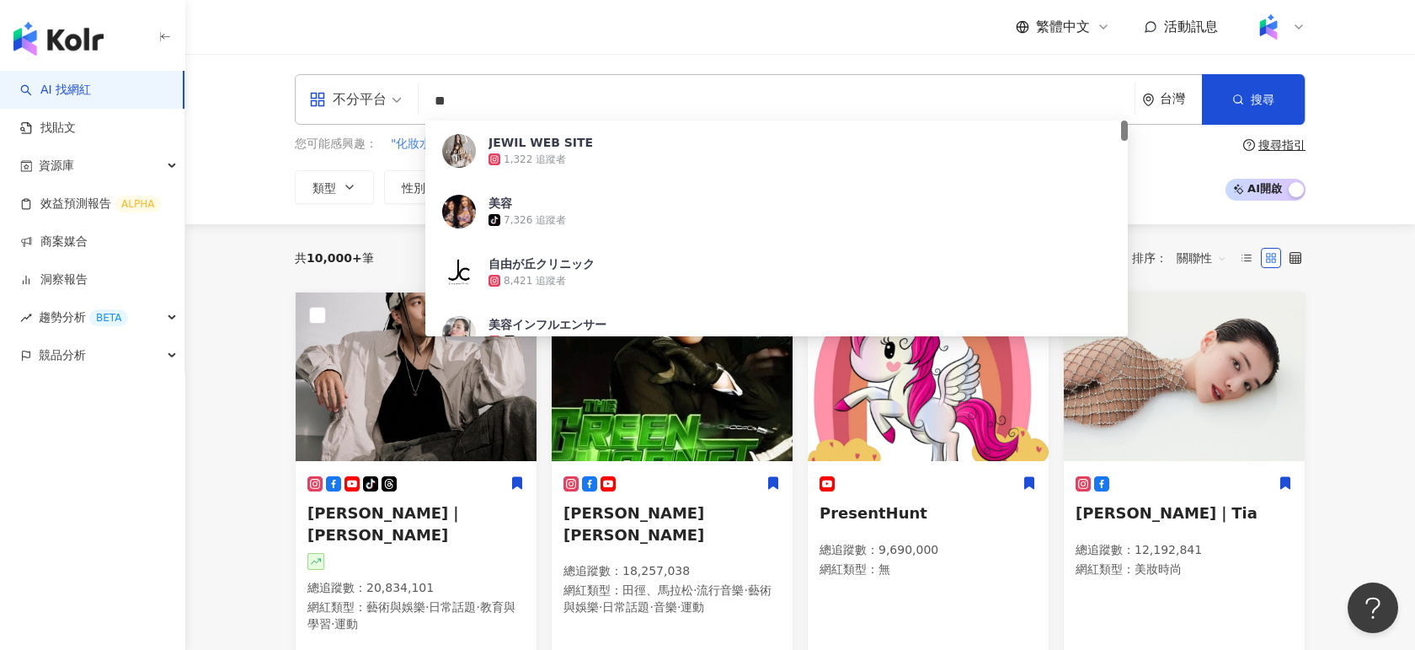
type input "*"
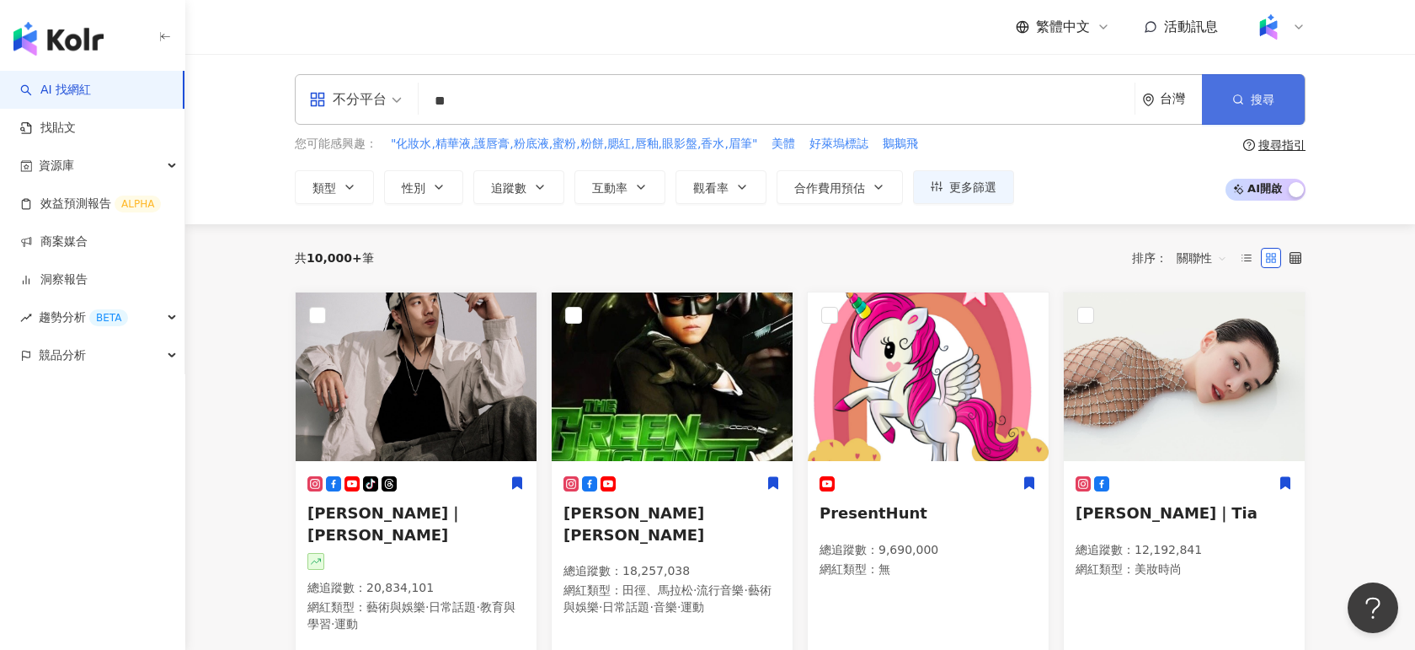
click at [1234, 104] on icon "button" at bounding box center [1239, 100] width 12 height 12
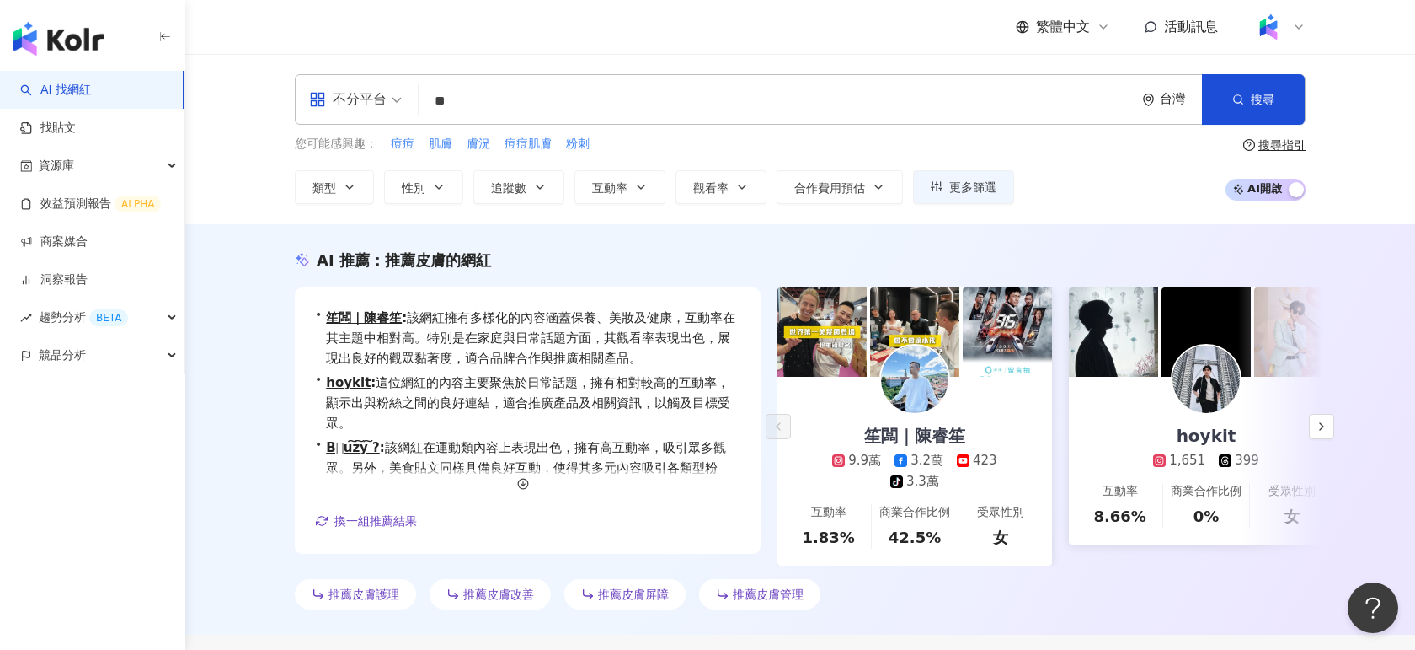
click at [1274, 189] on span "AI 開啟 AI 關閉" at bounding box center [1266, 190] width 80 height 22
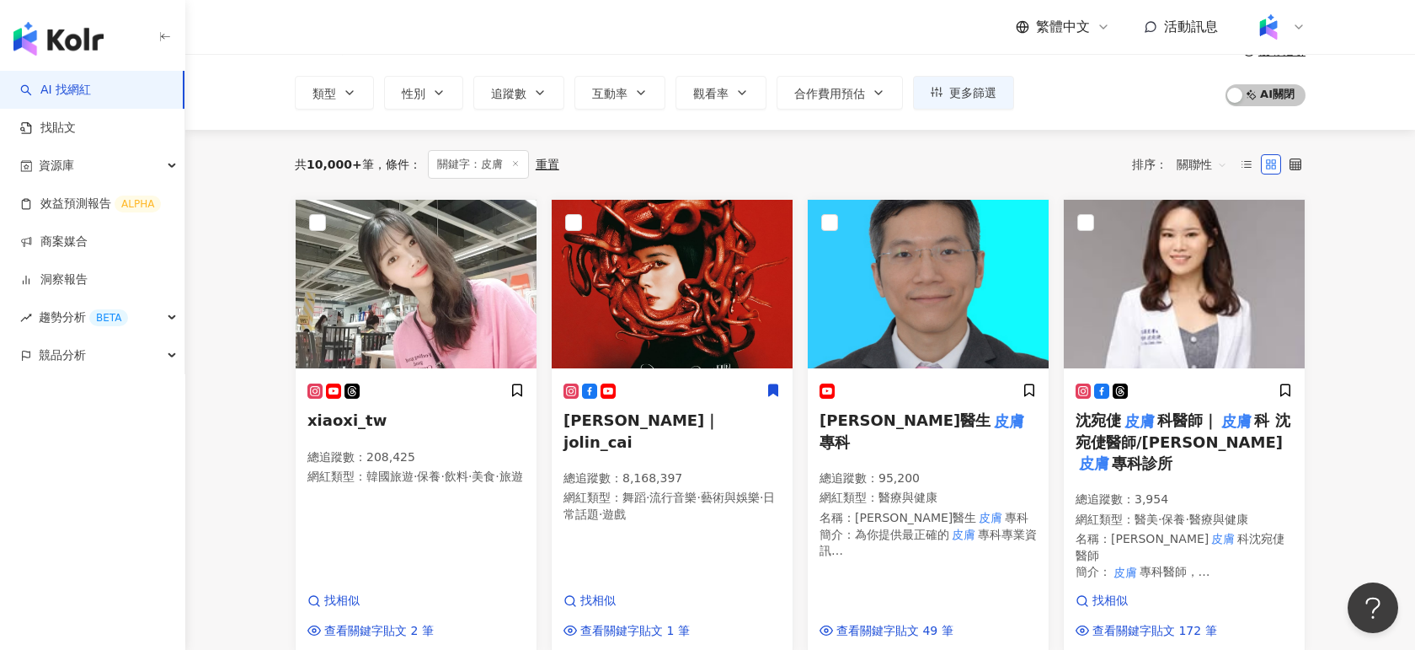
scroll to position [95, 0]
click at [1269, 95] on span "AI 開啟 AI 關閉" at bounding box center [1266, 94] width 80 height 22
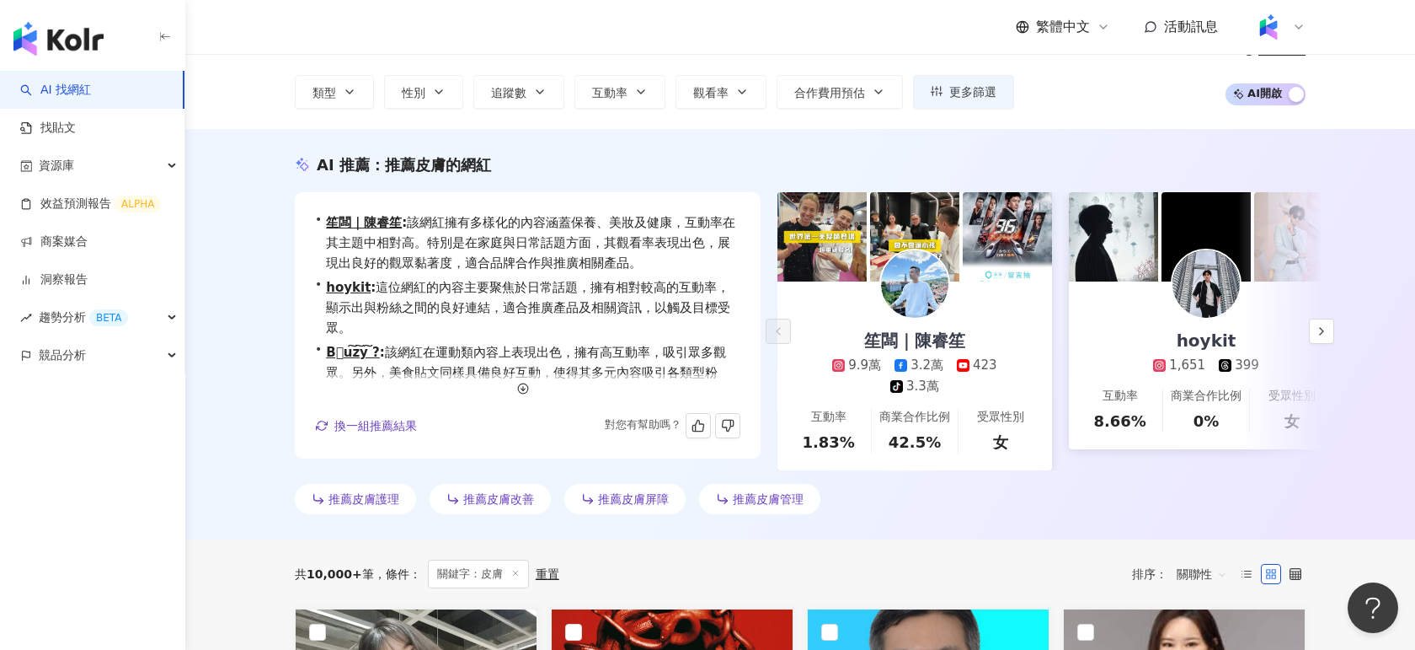
scroll to position [0, 0]
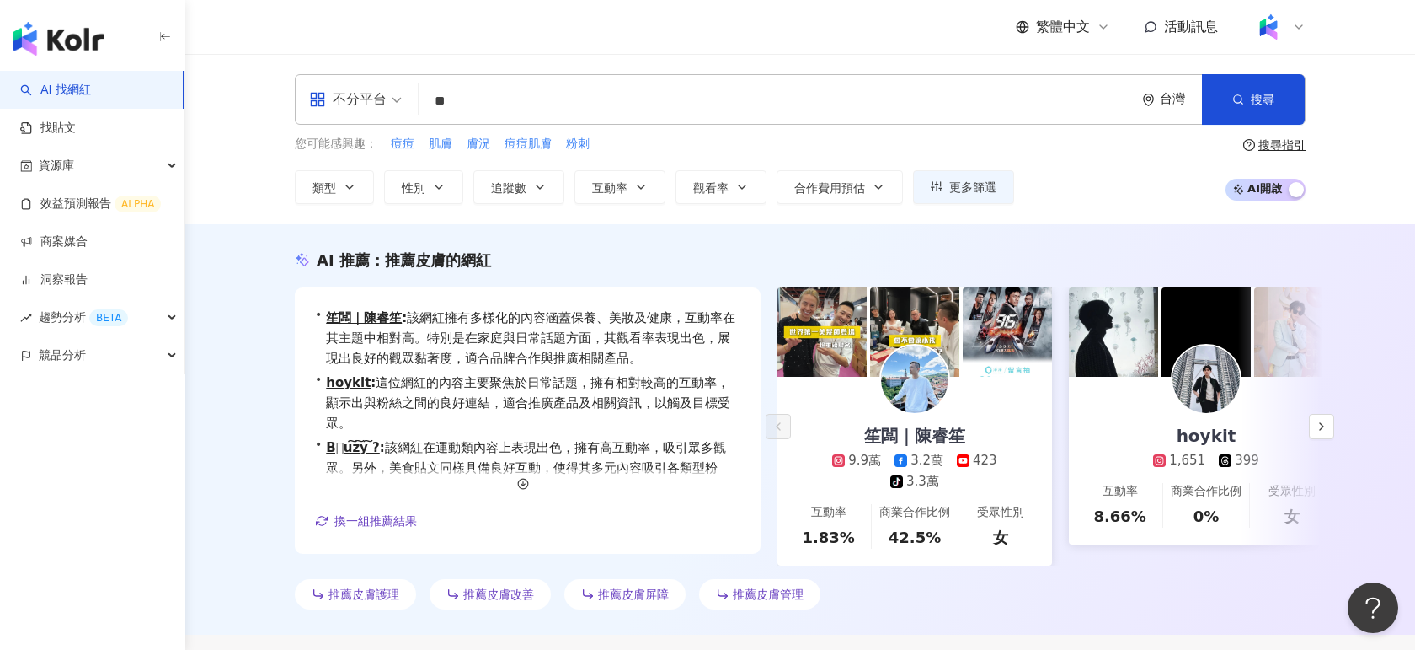
click at [1153, 94] on icon "environment" at bounding box center [1148, 100] width 13 height 13
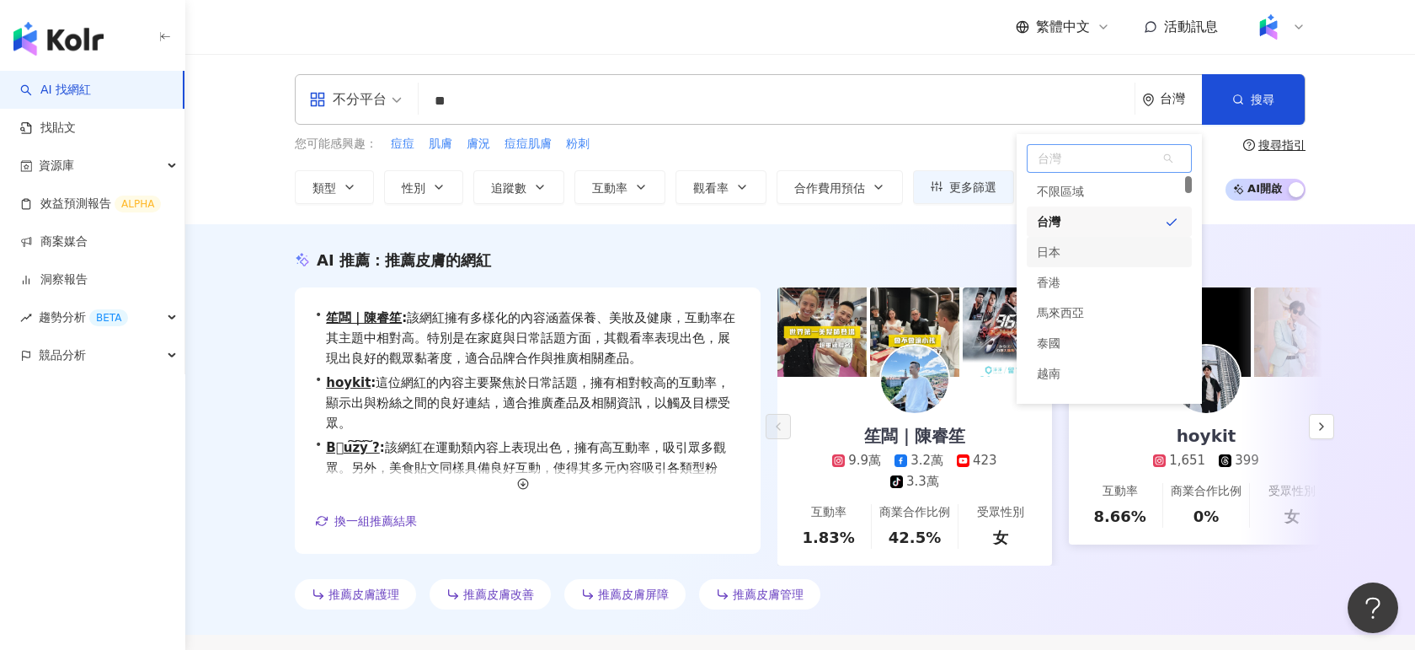
click at [1057, 249] on div "日本" at bounding box center [1049, 252] width 24 height 30
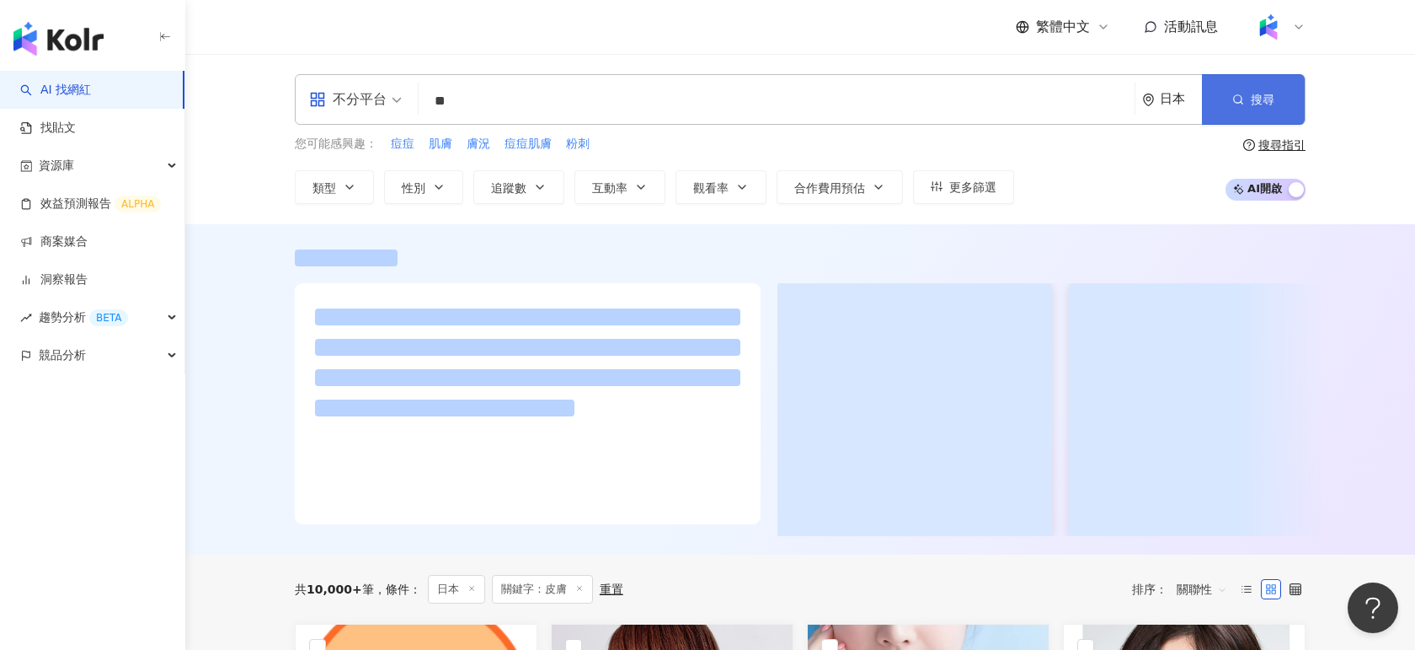
click at [1239, 100] on icon "button" at bounding box center [1239, 100] width 12 height 12
click at [545, 104] on input "**" at bounding box center [776, 101] width 703 height 32
type input "*"
click at [1265, 94] on span "搜尋" at bounding box center [1263, 99] width 24 height 13
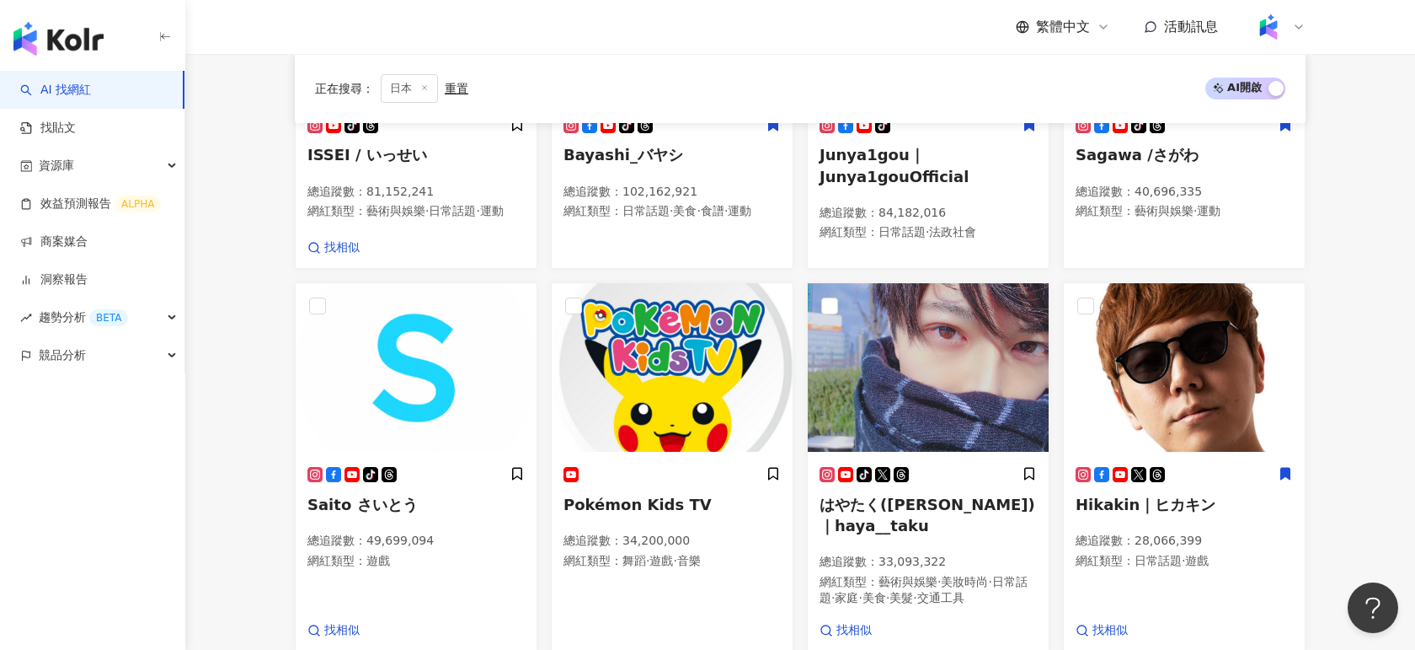
scroll to position [318, 0]
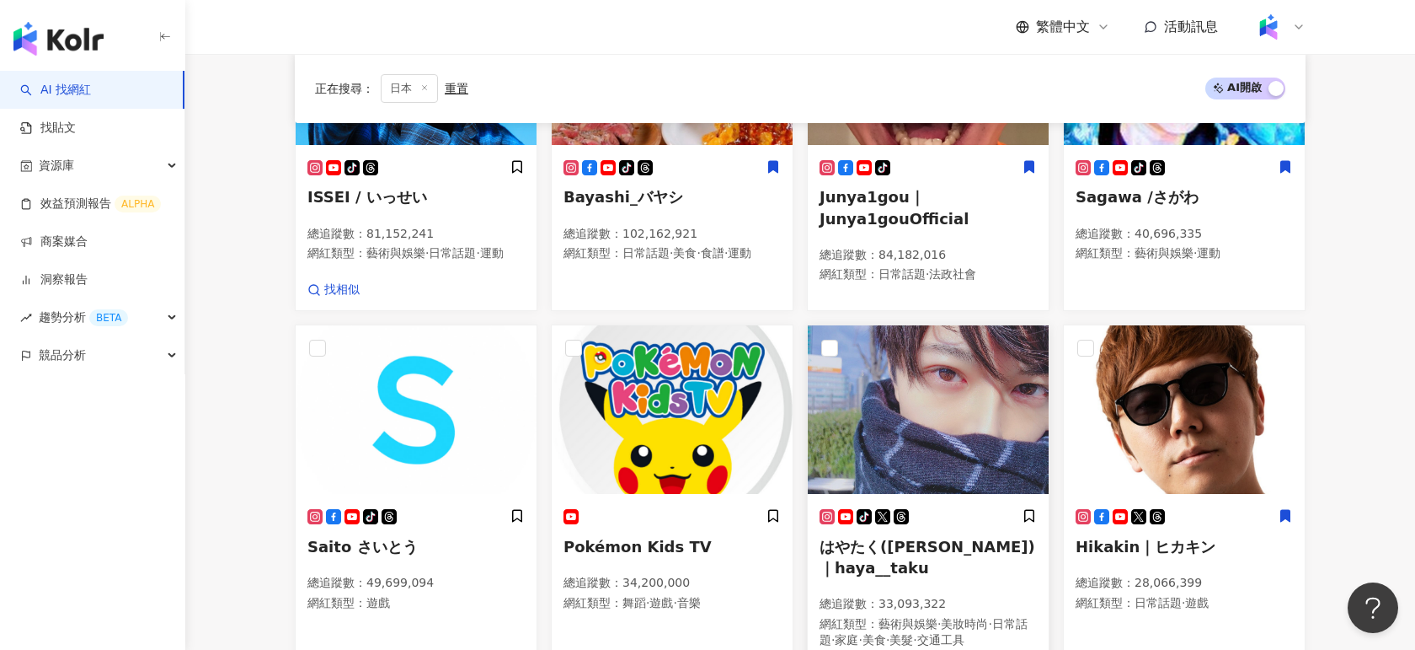
click at [918, 404] on img at bounding box center [928, 409] width 241 height 169
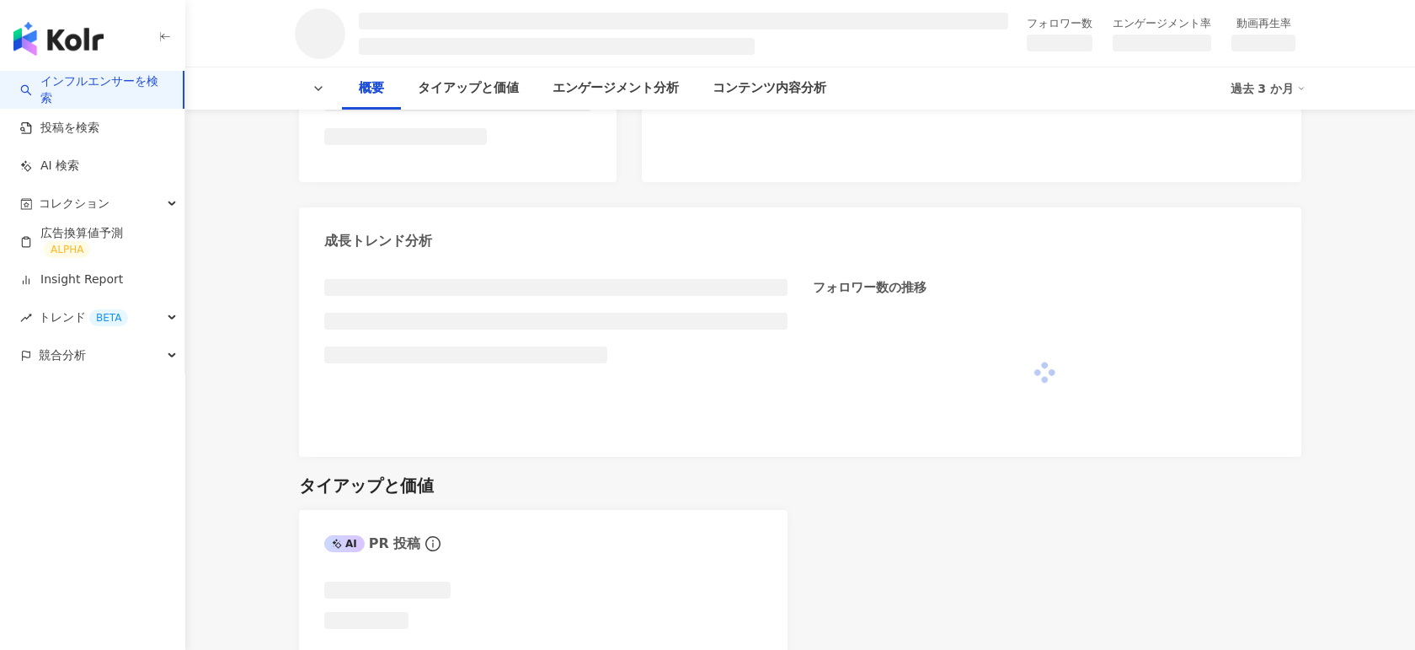
scroll to position [676, 0]
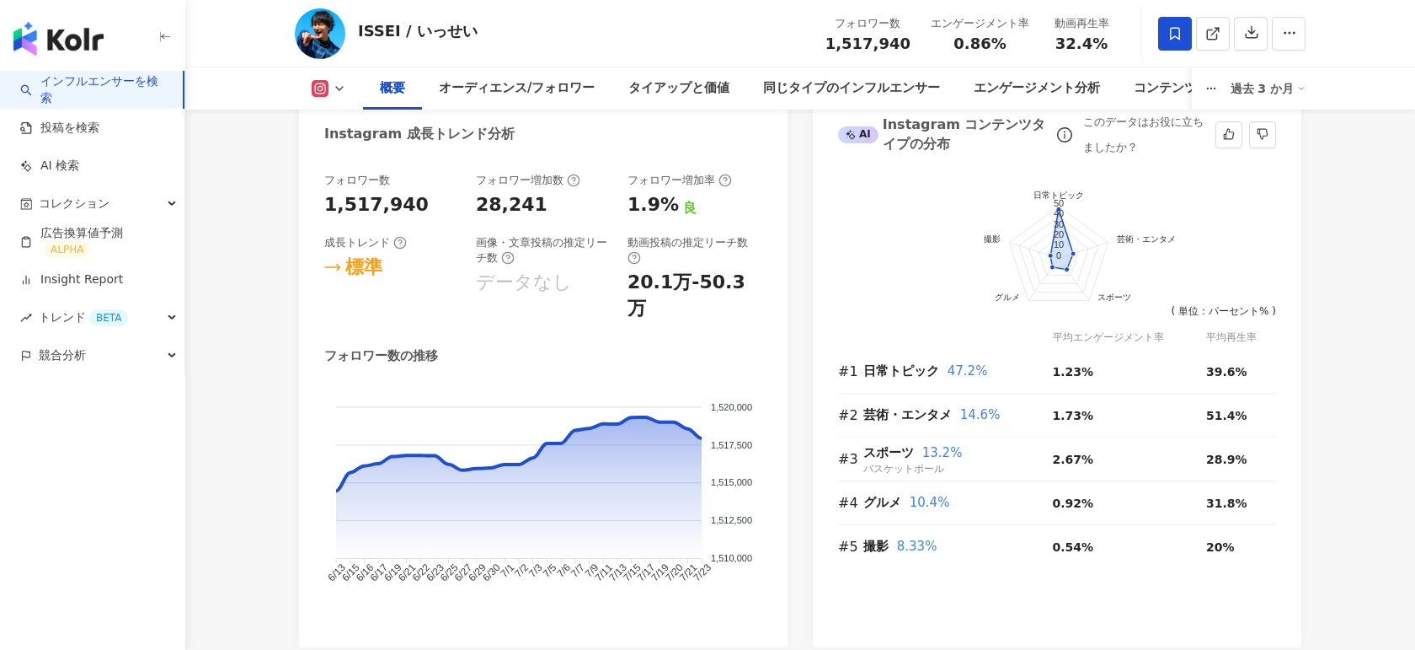
scroll to position [996, 0]
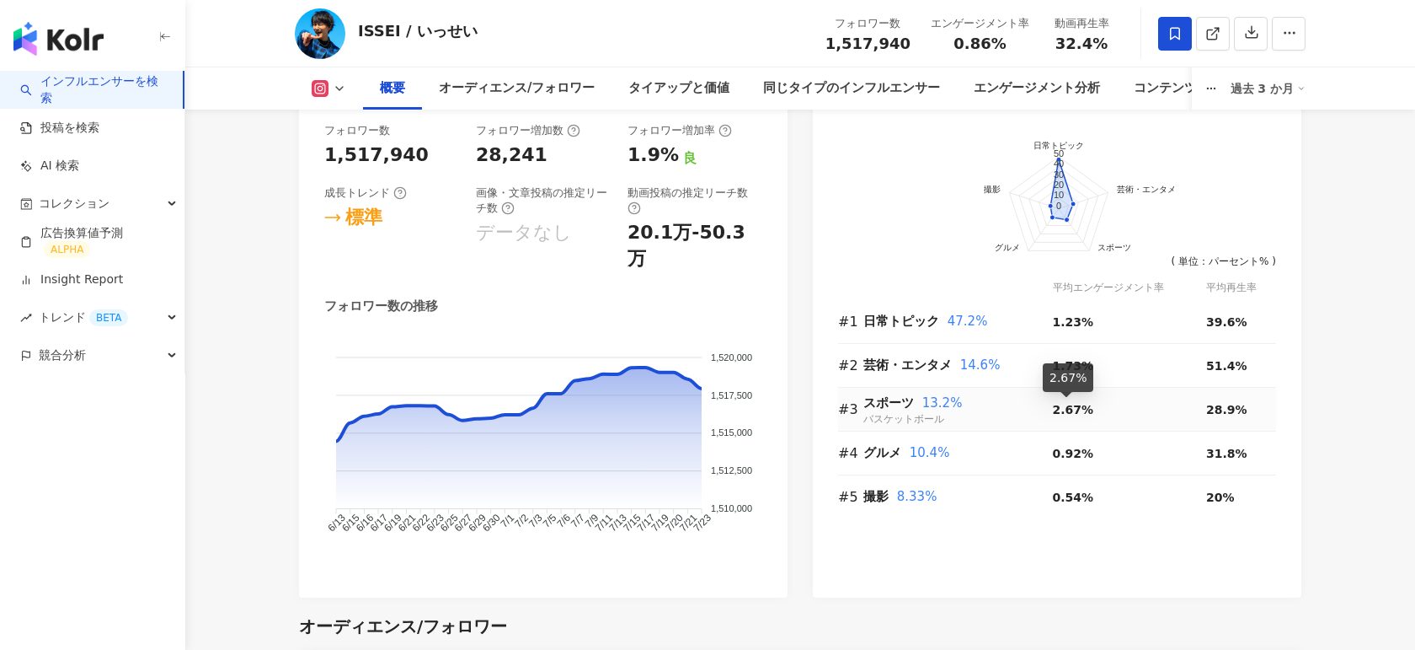
click at [1058, 410] on span "2.67%" at bounding box center [1073, 409] width 41 height 13
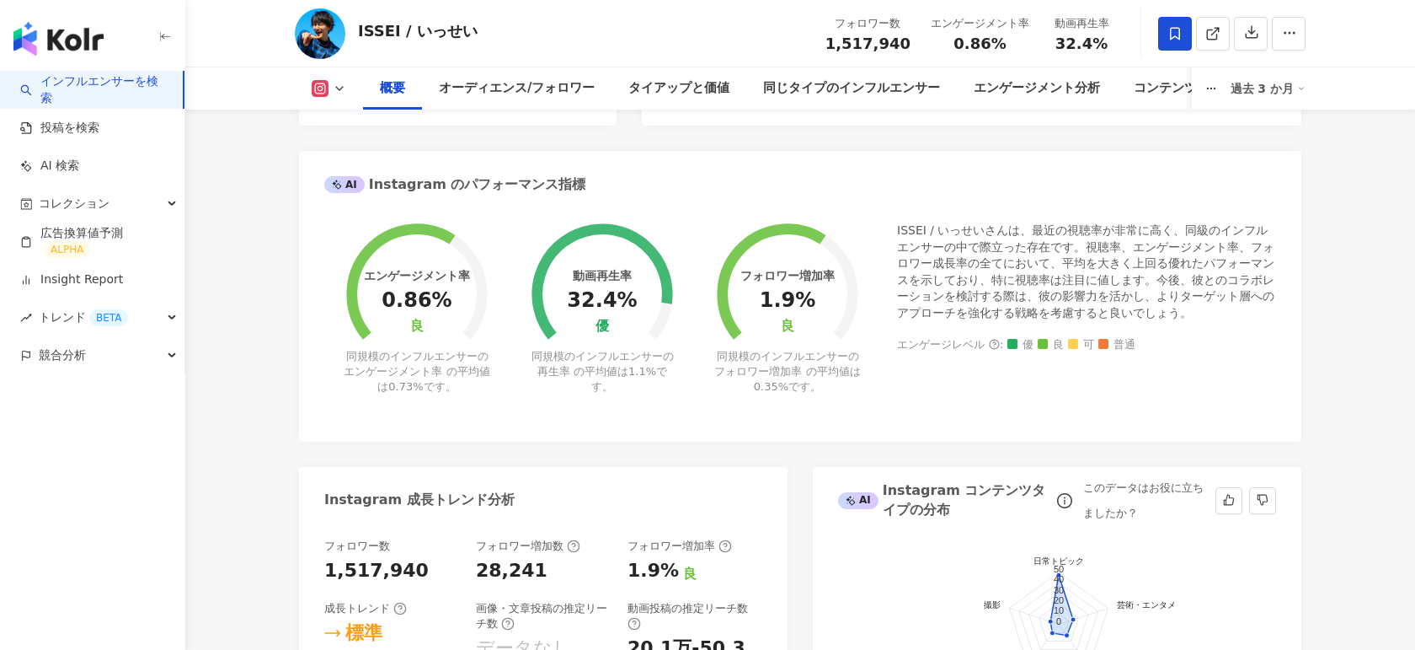
scroll to position [0, 0]
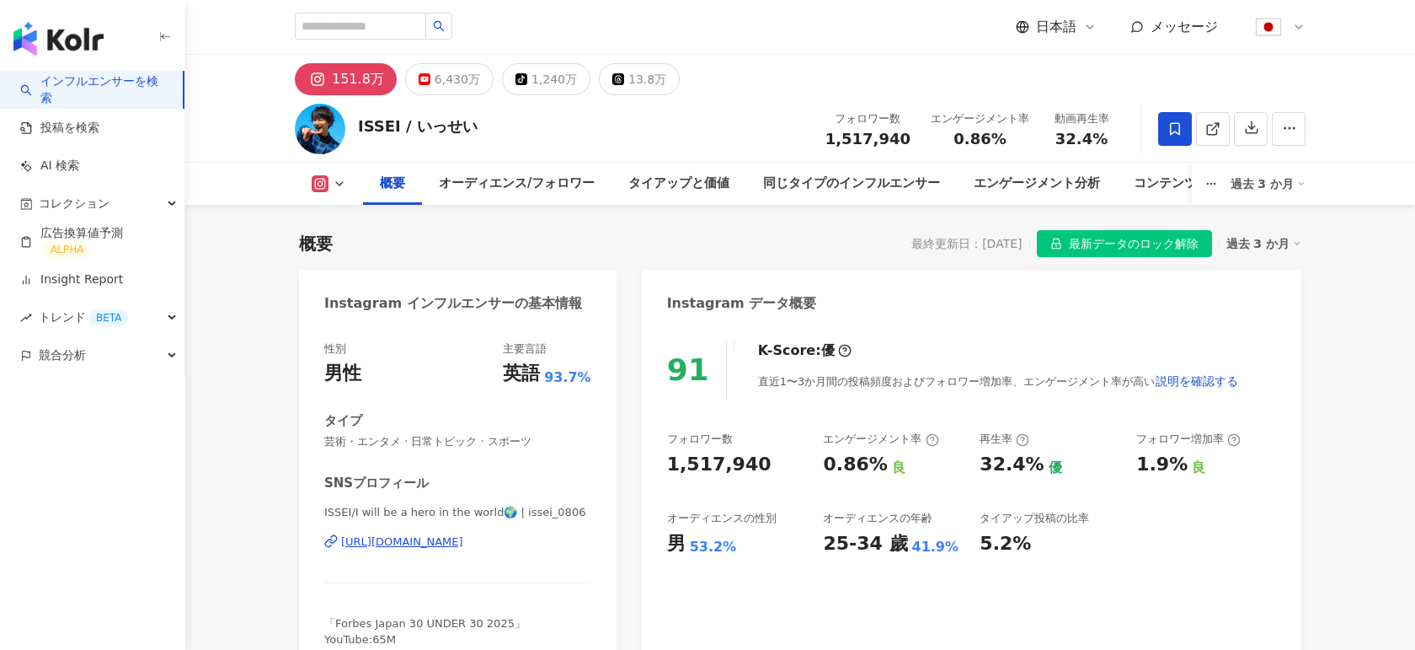
click at [1090, 28] on icon at bounding box center [1090, 26] width 7 height 3
click at [1051, 61] on div "繁體中文" at bounding box center [1072, 65] width 84 height 29
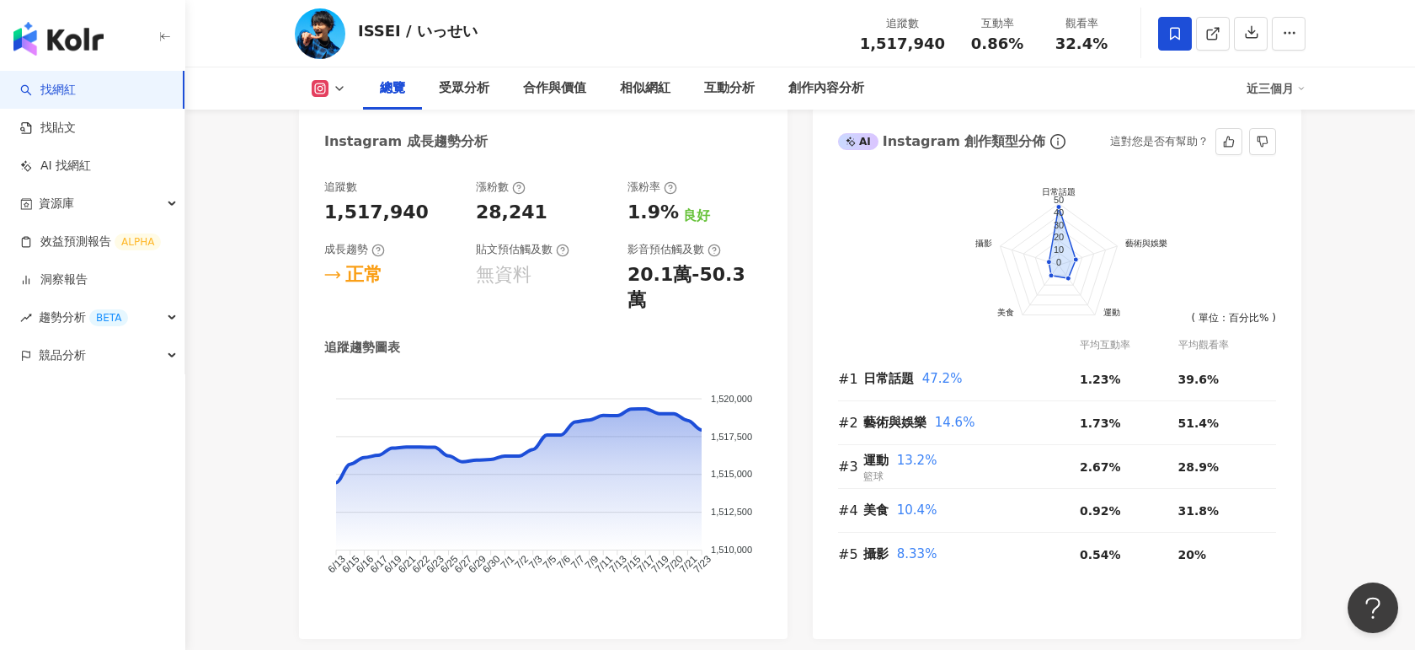
scroll to position [896, 0]
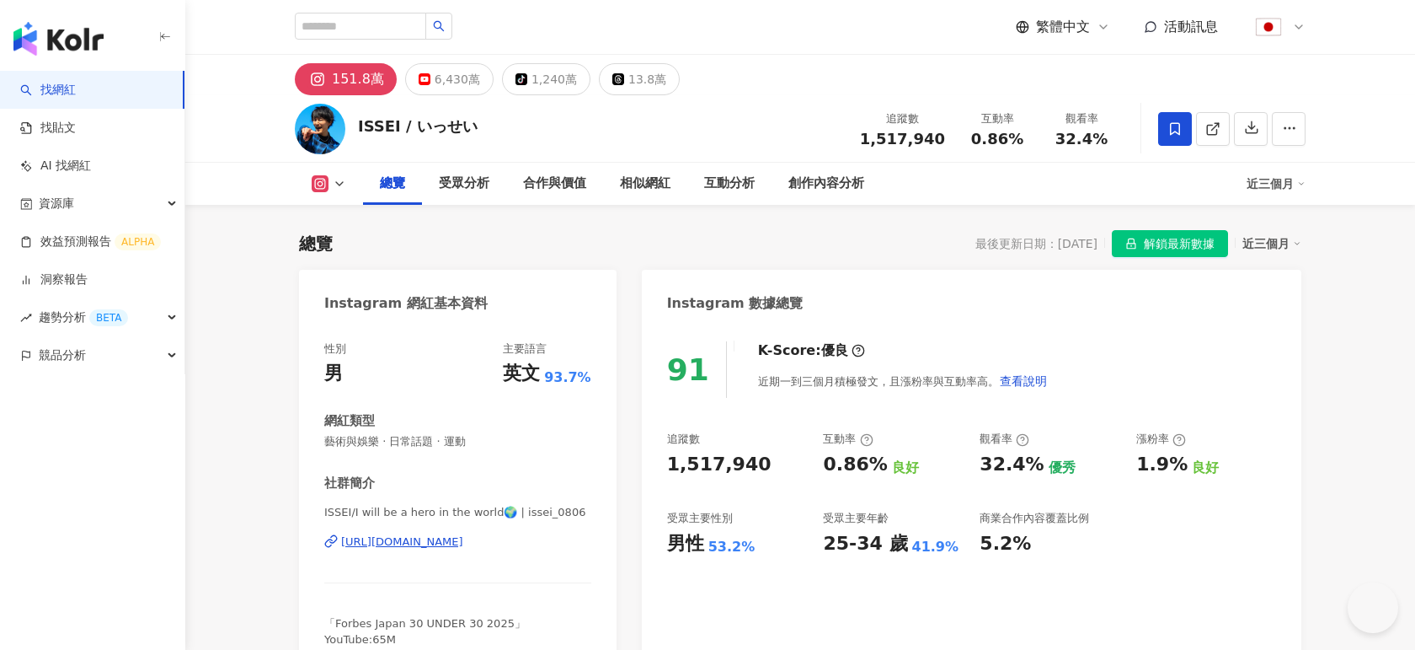
click at [76, 277] on link "洞察報告" at bounding box center [53, 279] width 67 height 17
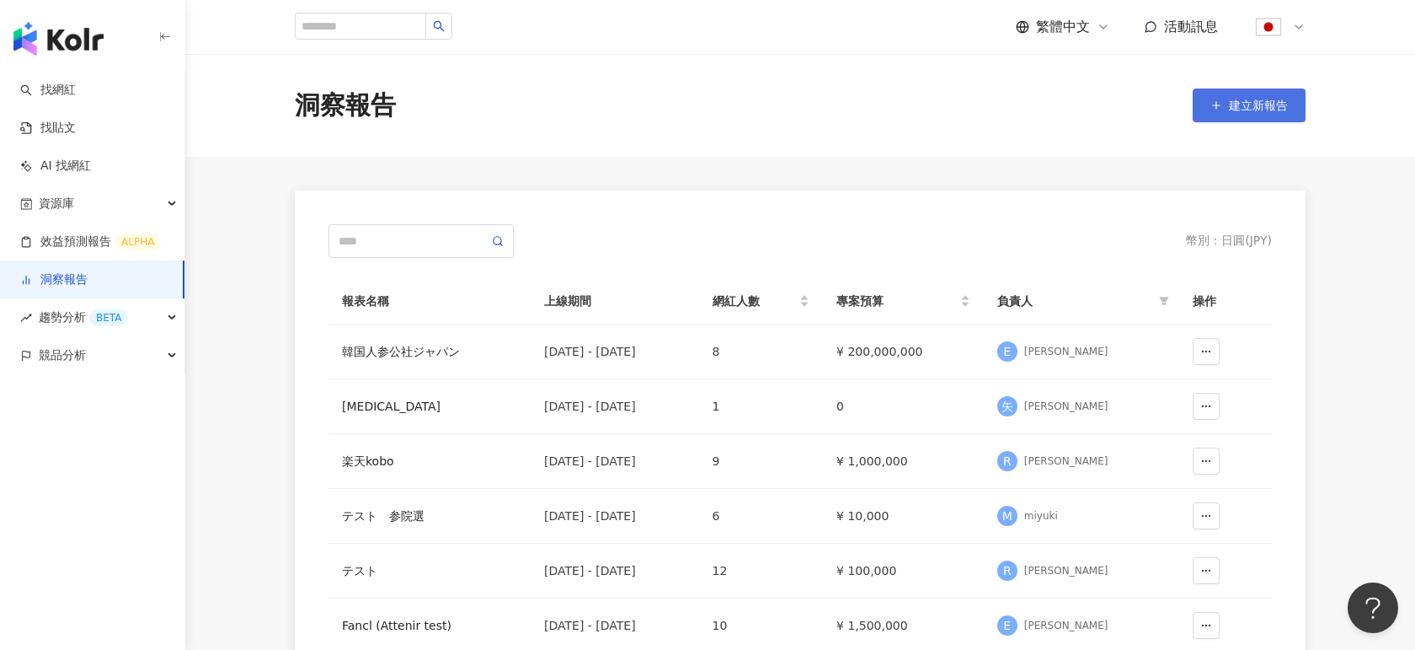
click at [1260, 105] on span "建立新報告" at bounding box center [1258, 105] width 59 height 13
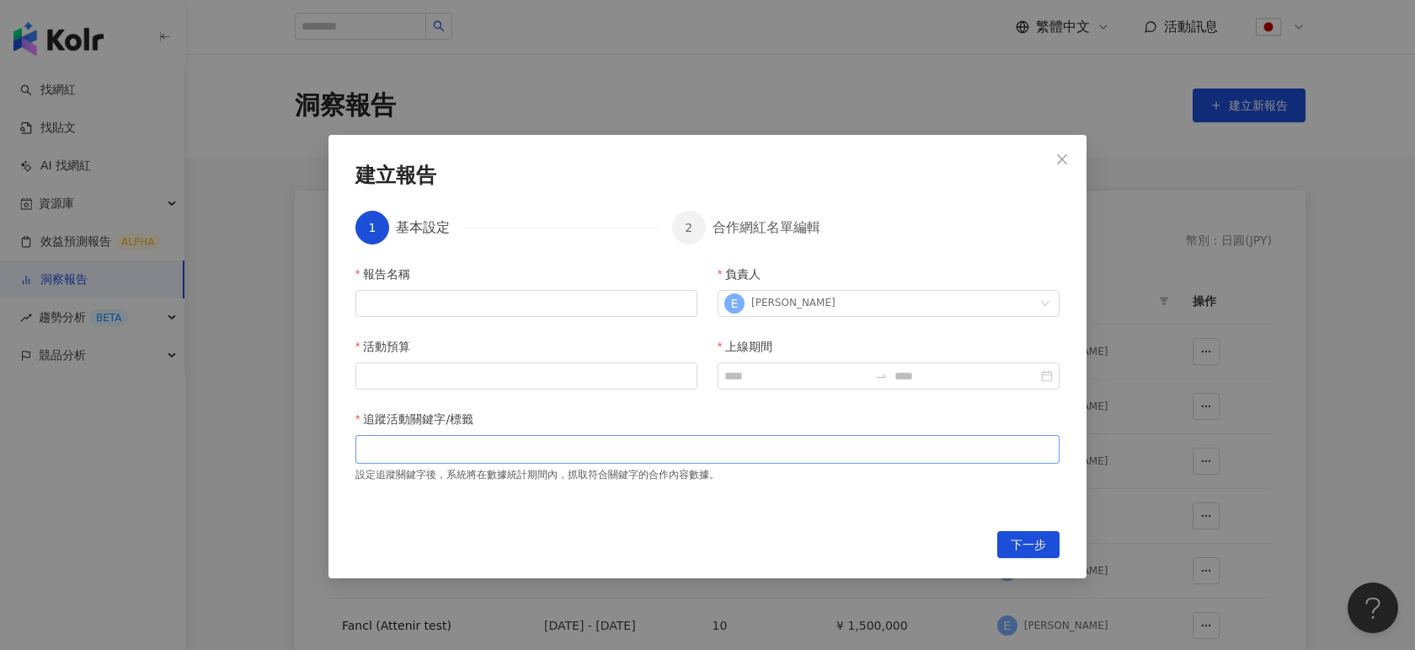
click at [410, 446] on div at bounding box center [708, 448] width 698 height 13
click at [430, 448] on div at bounding box center [708, 448] width 698 height 13
type input "***"
click at [444, 448] on icon "close" at bounding box center [446, 449] width 7 height 7
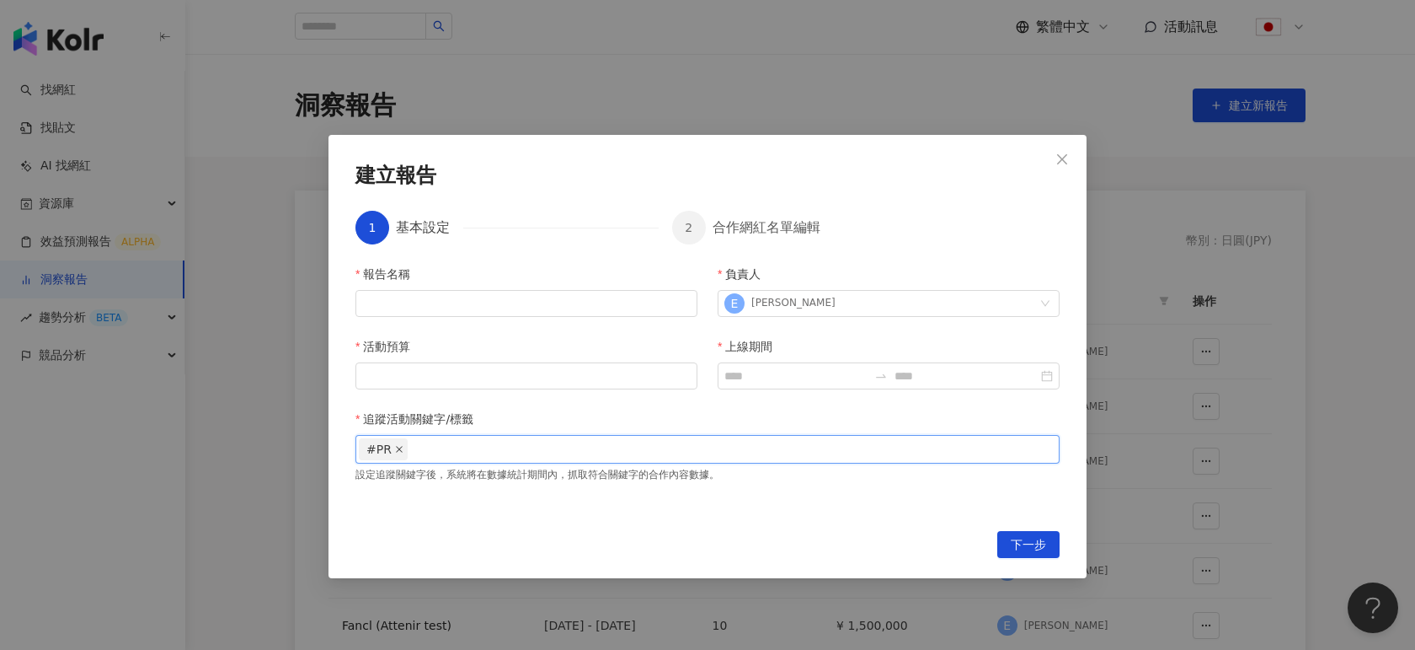
click at [395, 451] on icon "close" at bounding box center [399, 449] width 8 height 8
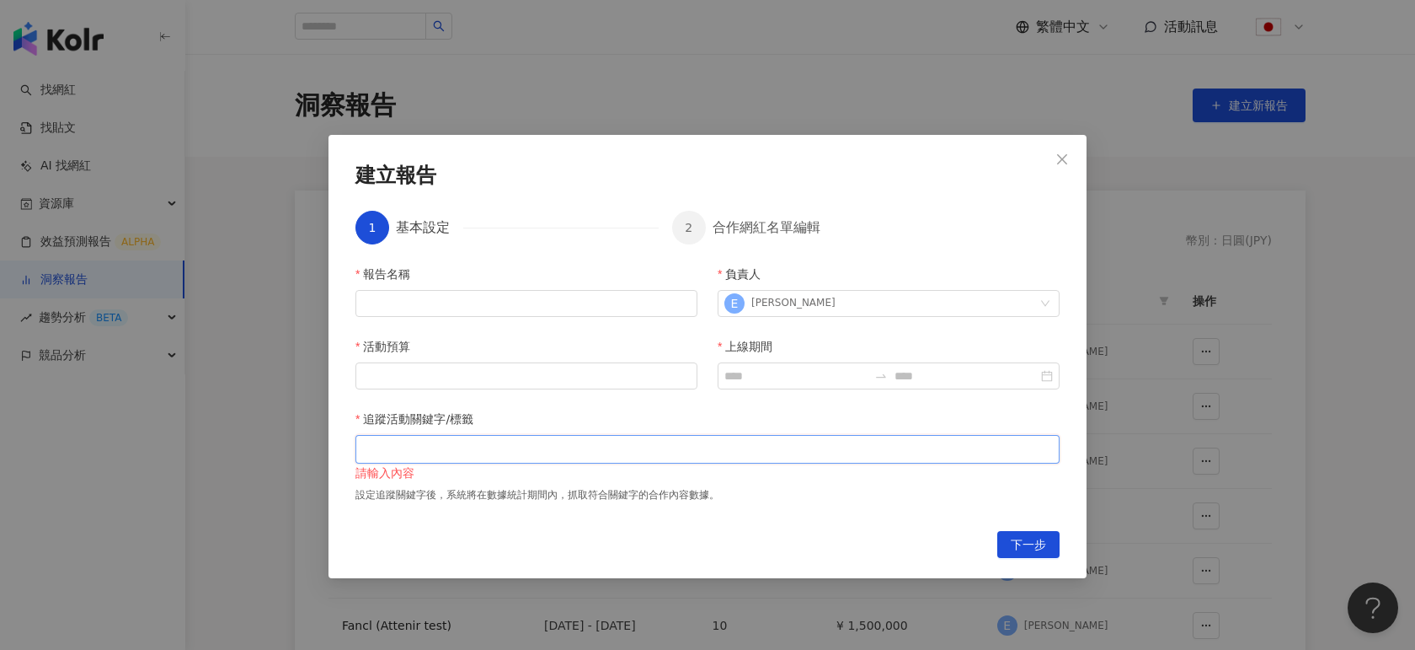
click at [681, 442] on div at bounding box center [708, 448] width 698 height 13
click at [1062, 159] on icon "close" at bounding box center [1062, 158] width 10 height 10
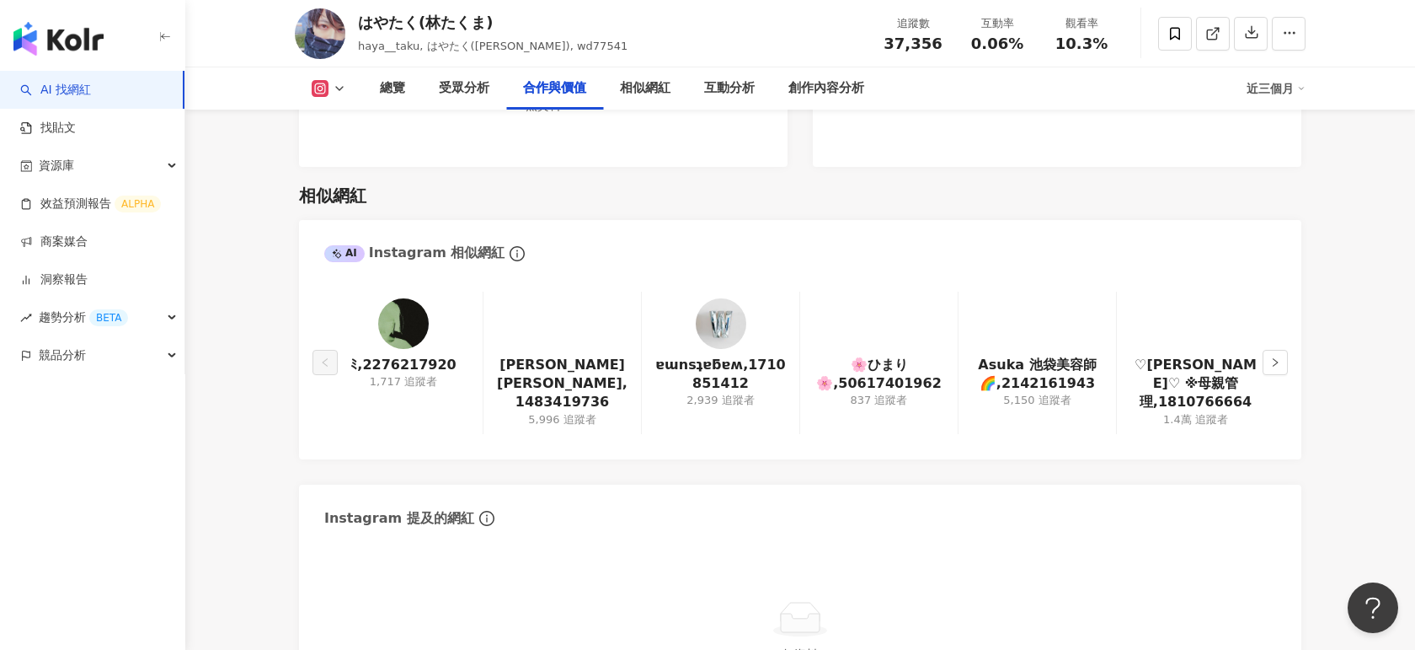
scroll to position [2730, 0]
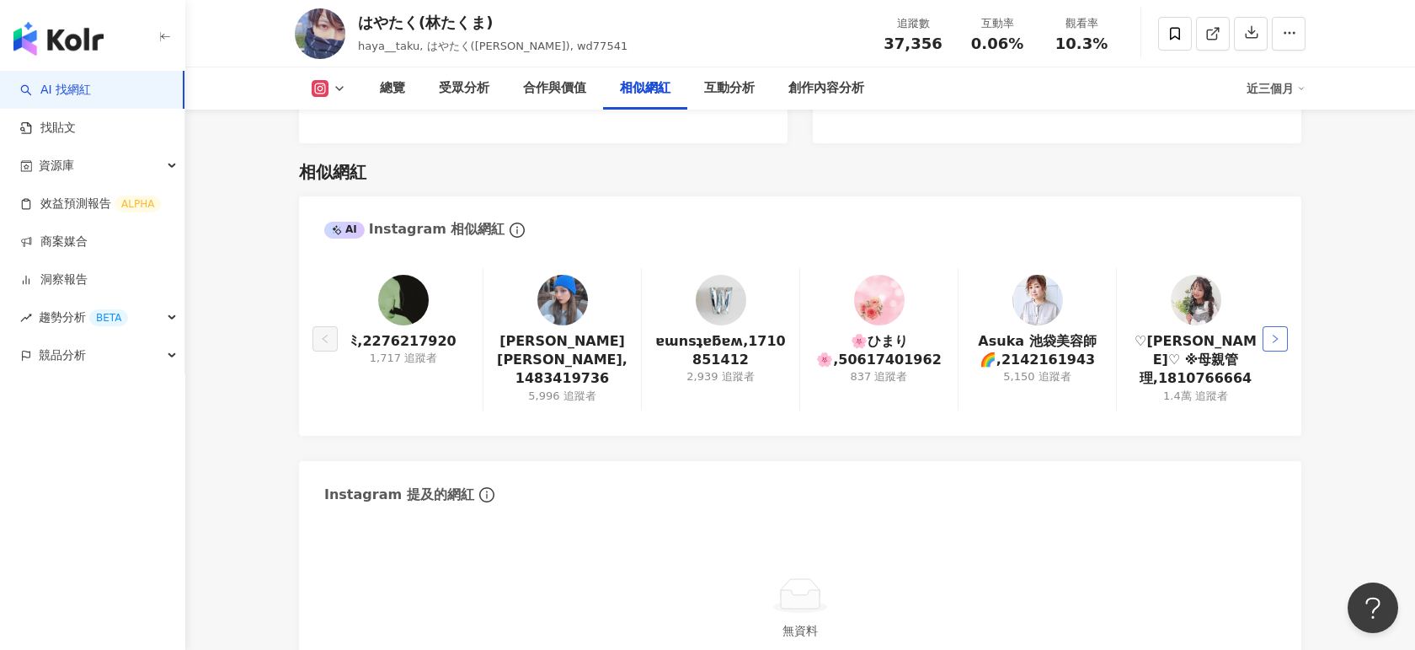
click at [1271, 334] on icon "right" at bounding box center [1276, 339] width 10 height 10
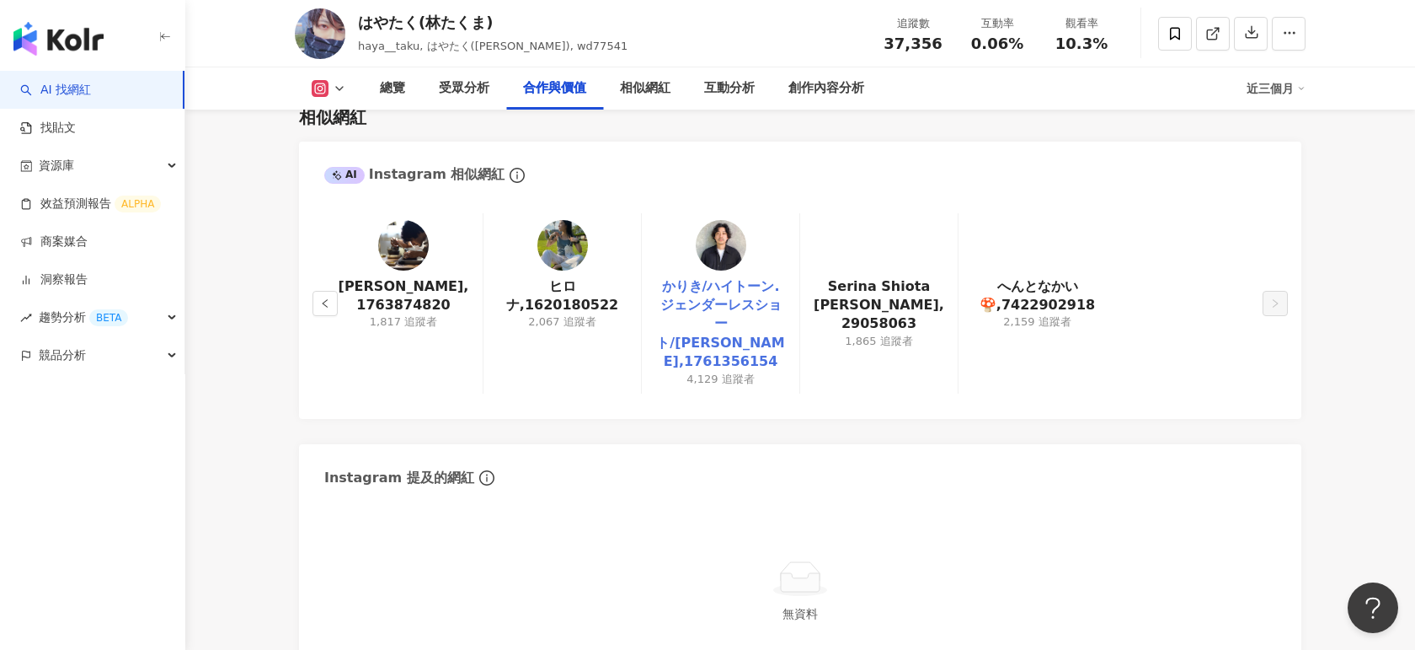
scroll to position [2689, 0]
